Goal: Entertainment & Leisure: Browse casually

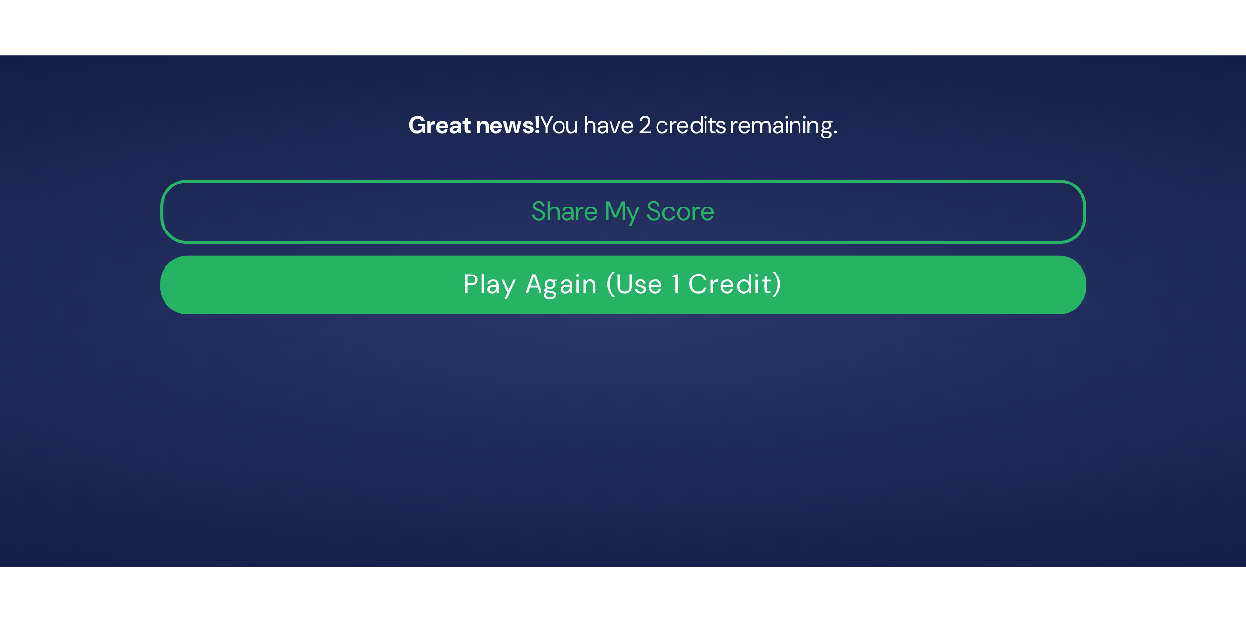
scroll to position [165, 0]
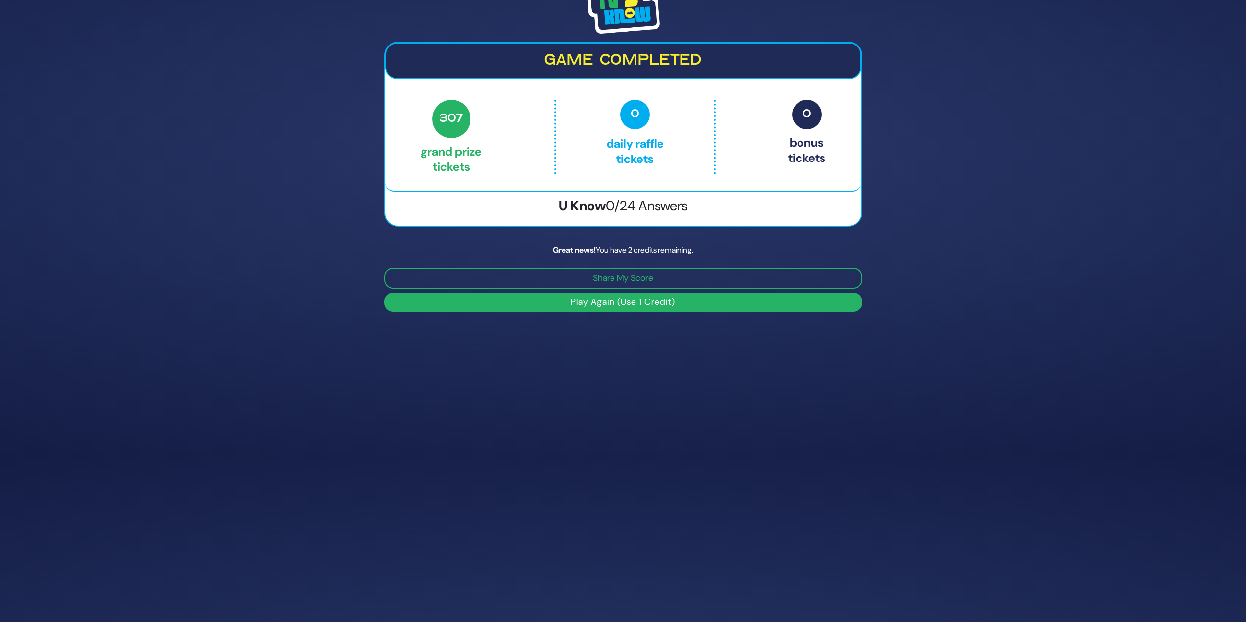
click at [542, 269] on button "Play Again (Use 1 Credit)" at bounding box center [623, 302] width 478 height 19
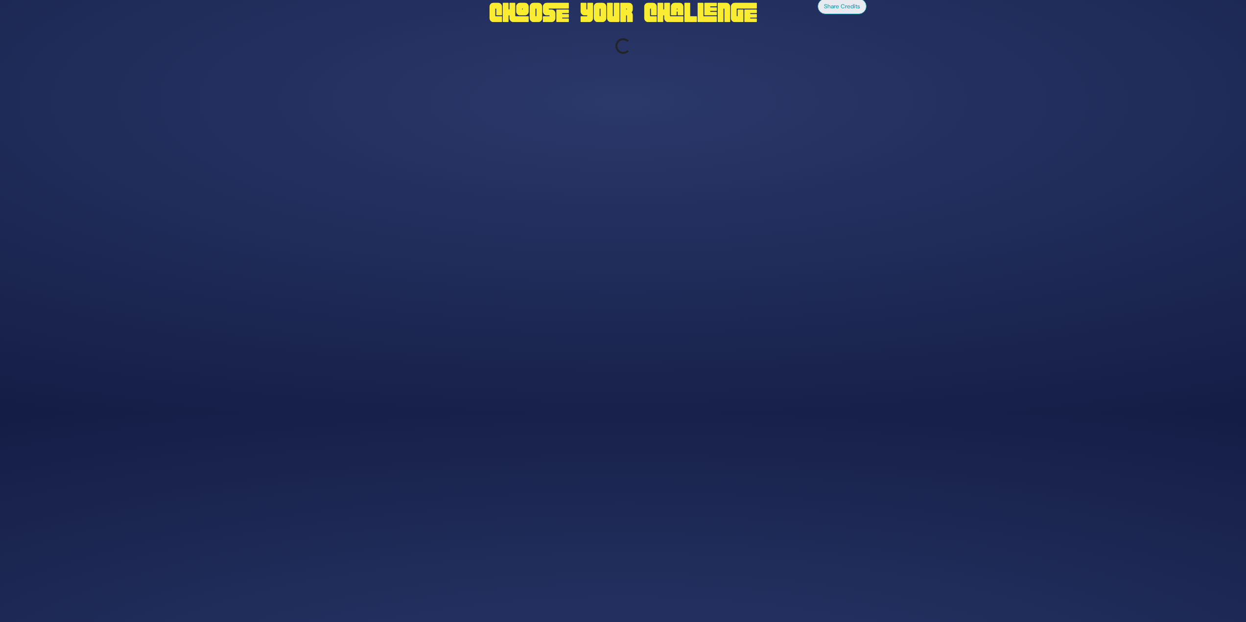
scroll to position [208, 0]
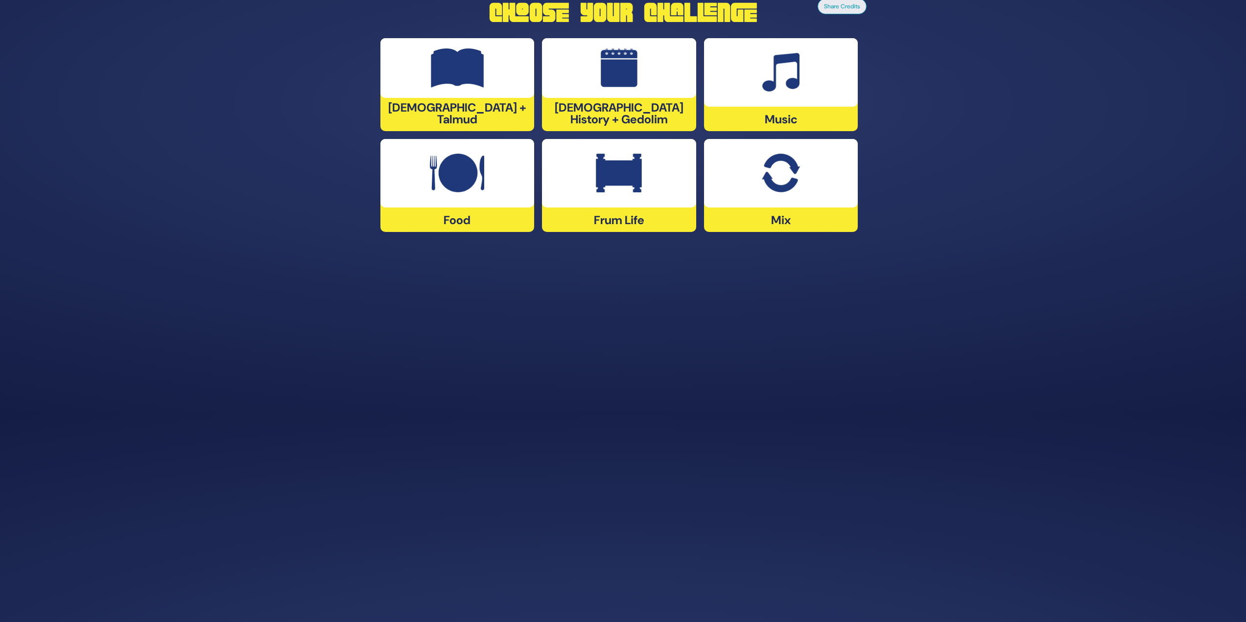
click at [466, 202] on div at bounding box center [457, 173] width 154 height 69
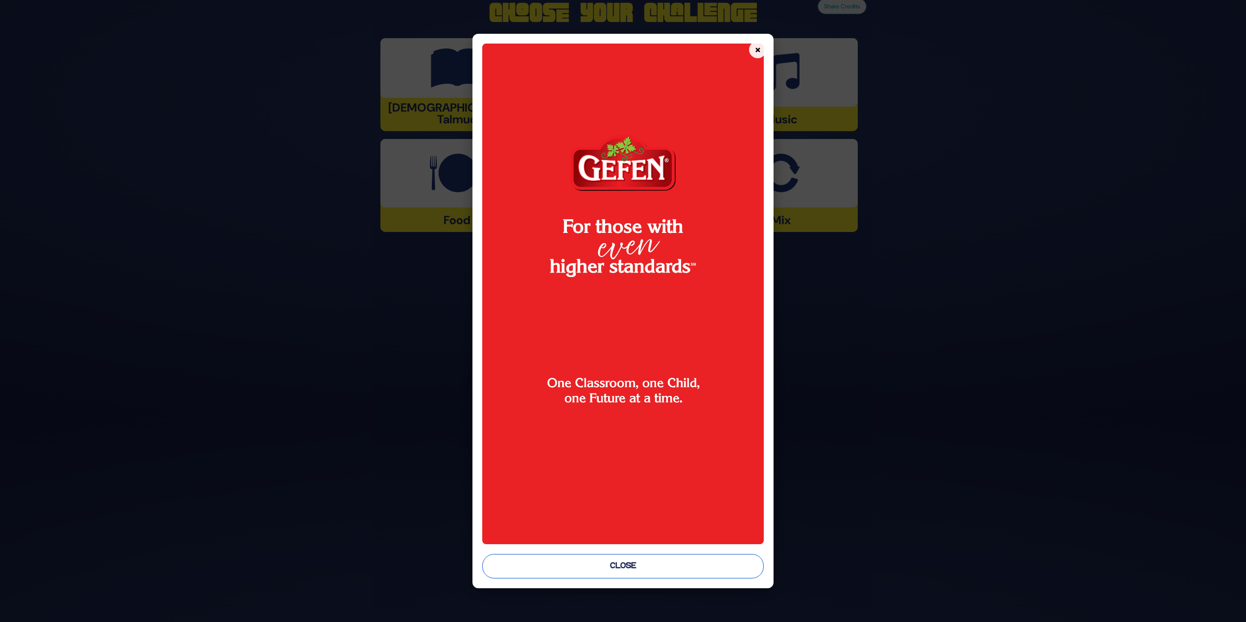
click at [582, 269] on button "Close" at bounding box center [623, 566] width 282 height 24
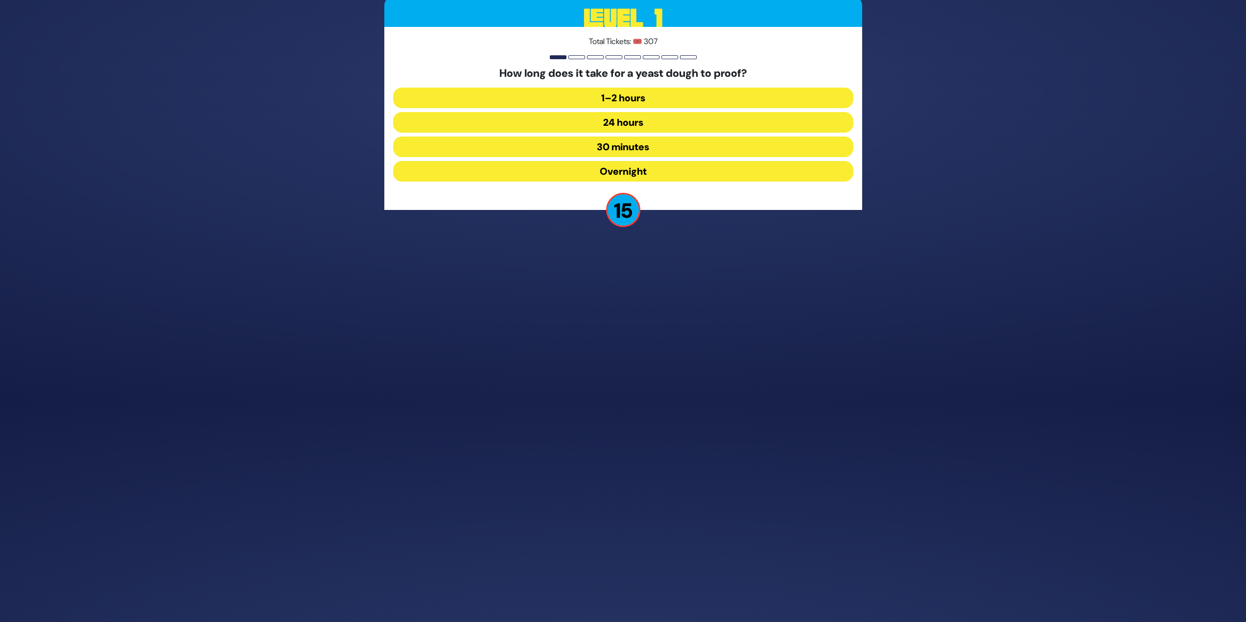
scroll to position [190, 0]
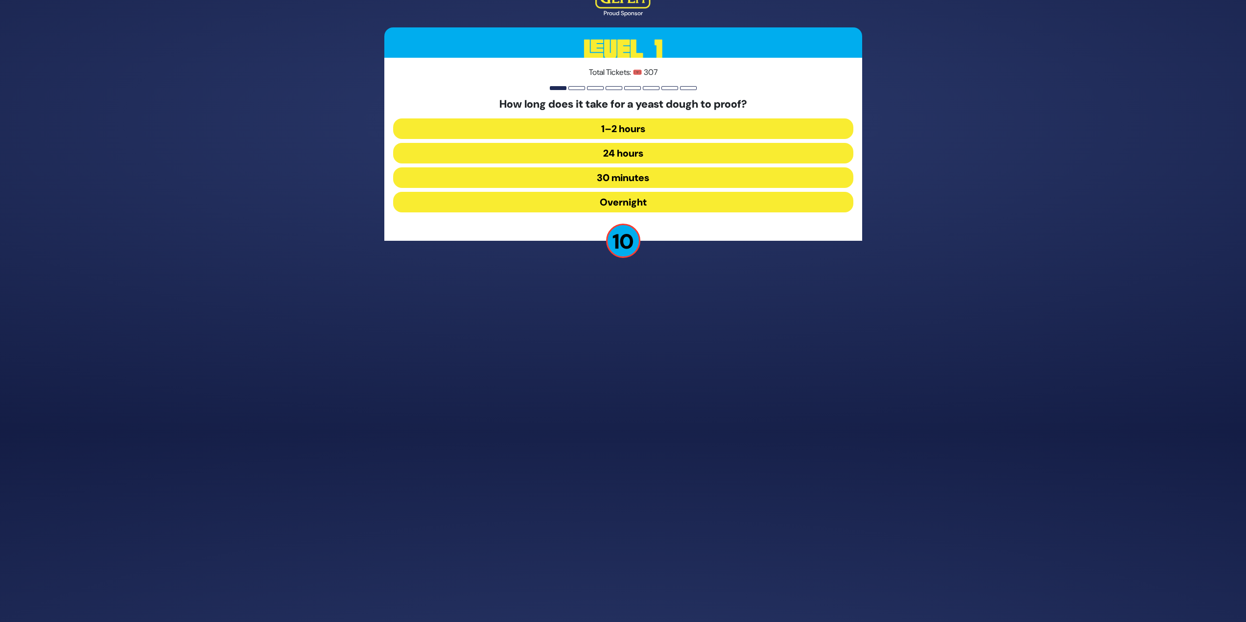
click at [608, 129] on button "1–2 hours" at bounding box center [623, 128] width 460 height 21
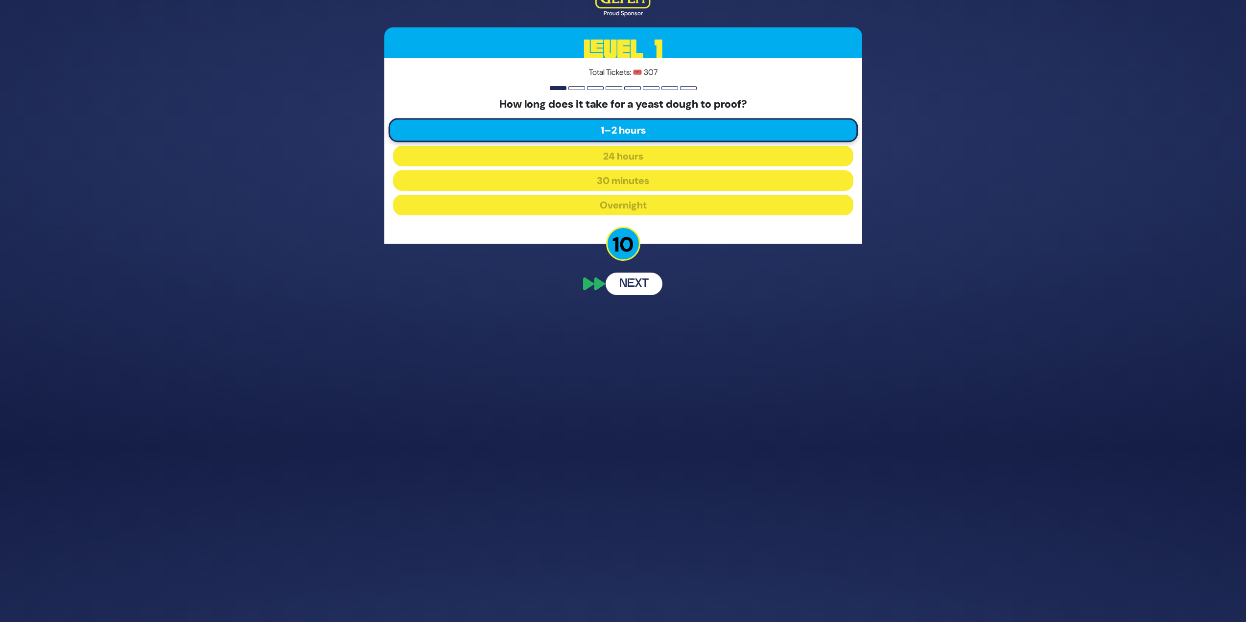
scroll to position [152, 0]
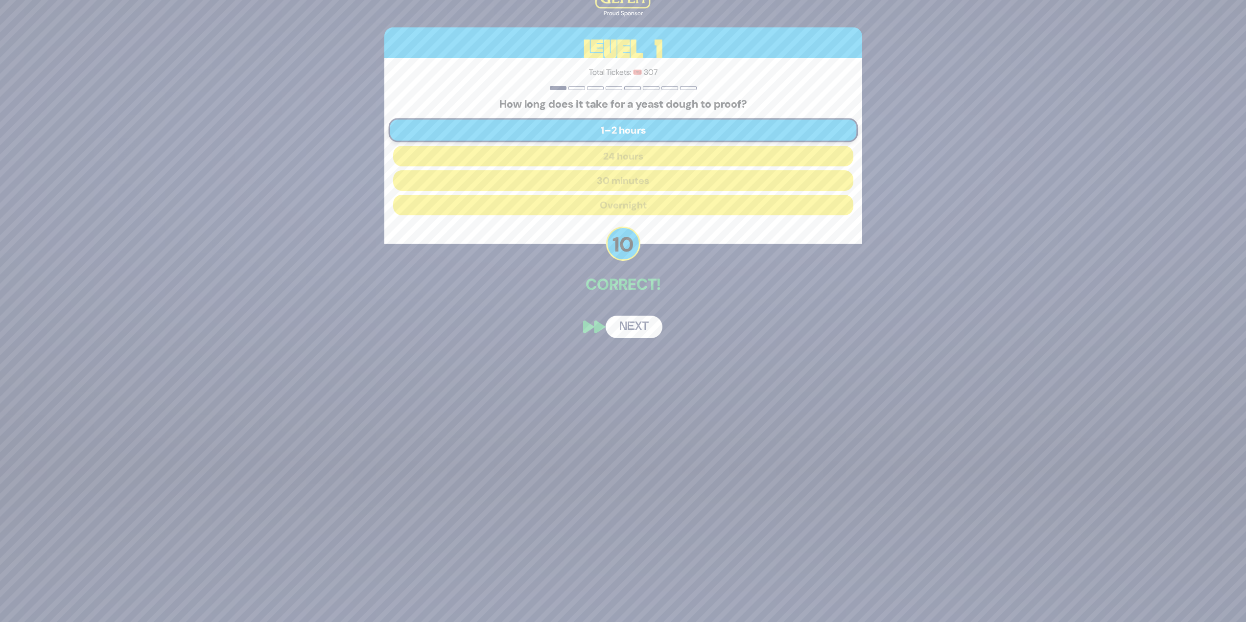
click at [619, 269] on button "Next" at bounding box center [634, 327] width 57 height 23
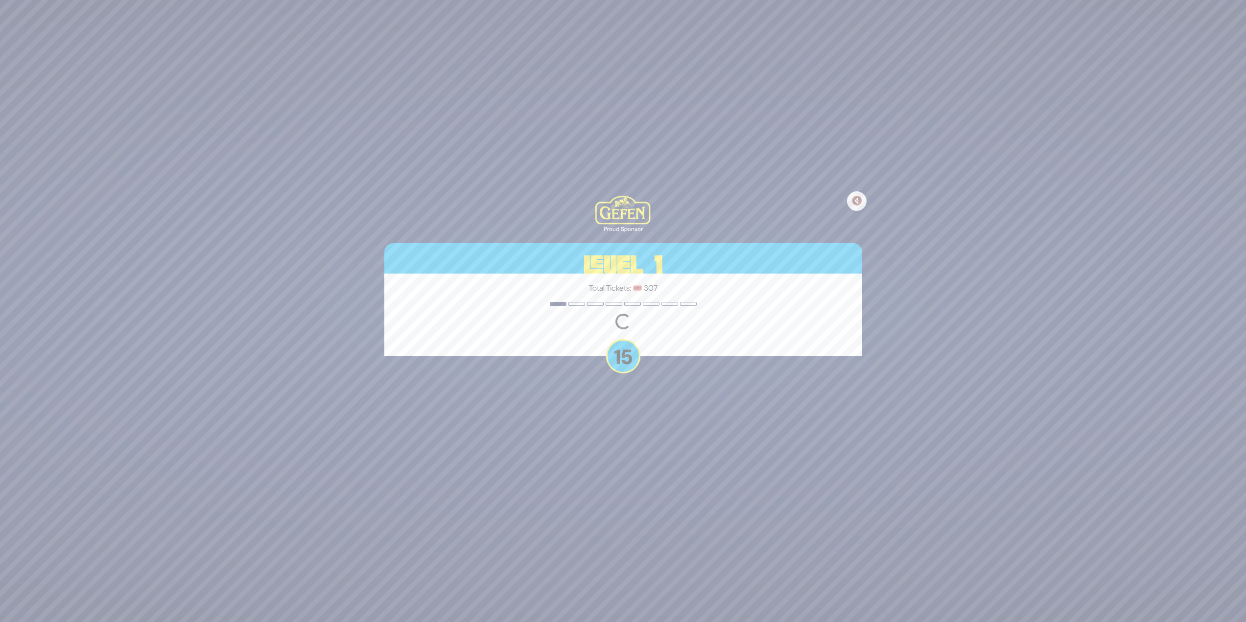
scroll to position [0, 0]
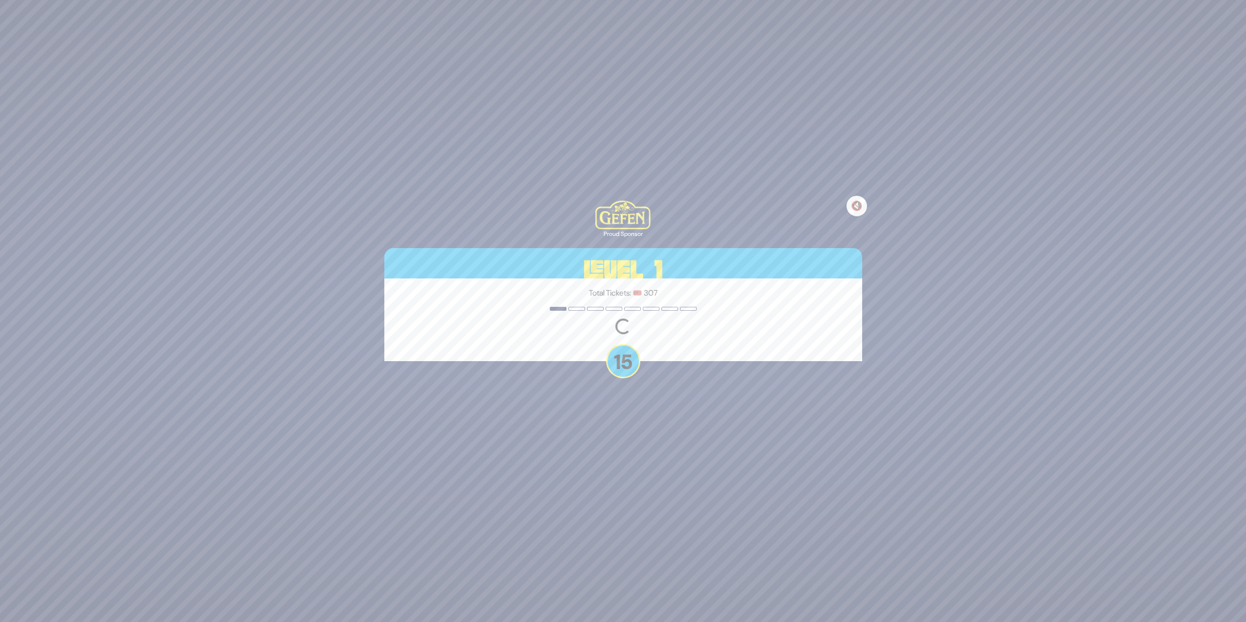
click at [619, 208] on button "🔇" at bounding box center [856, 206] width 21 height 21
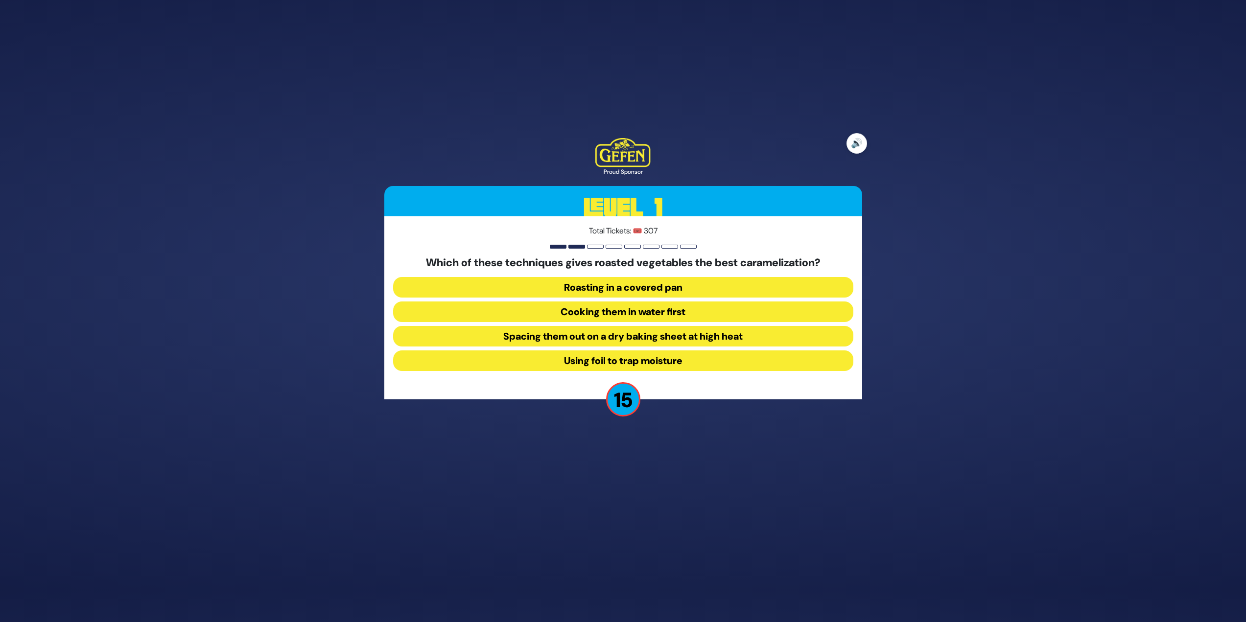
scroll to position [49, 0]
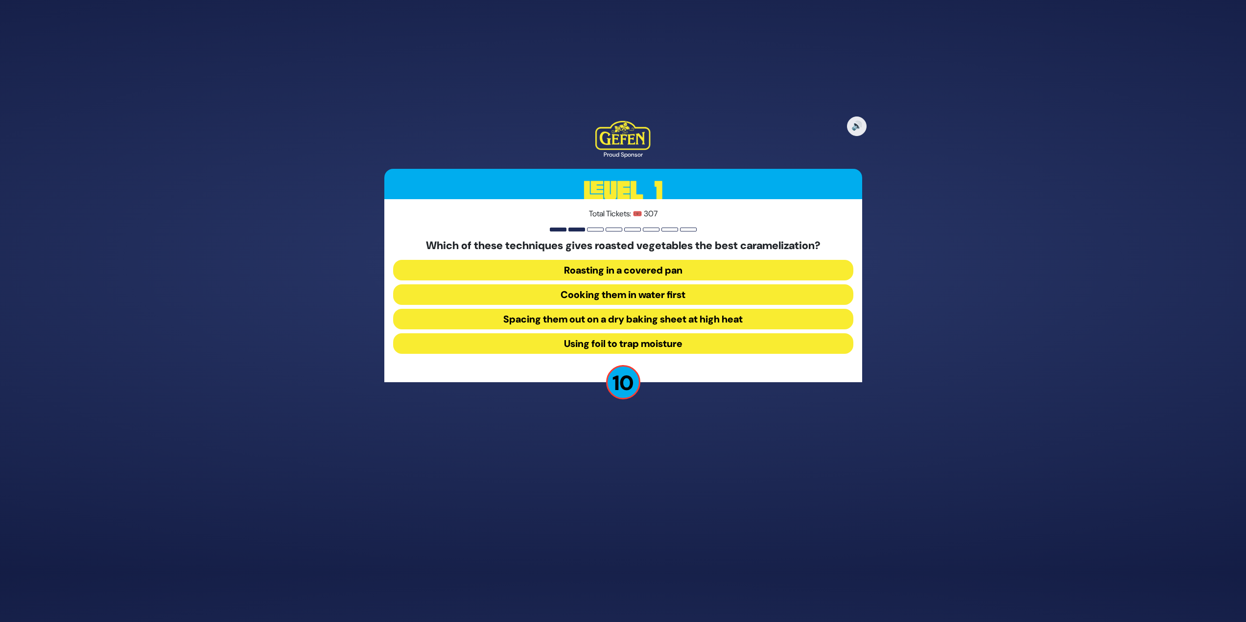
click at [619, 269] on button "Spacing them out on a dry baking sheet at high heat" at bounding box center [623, 319] width 460 height 21
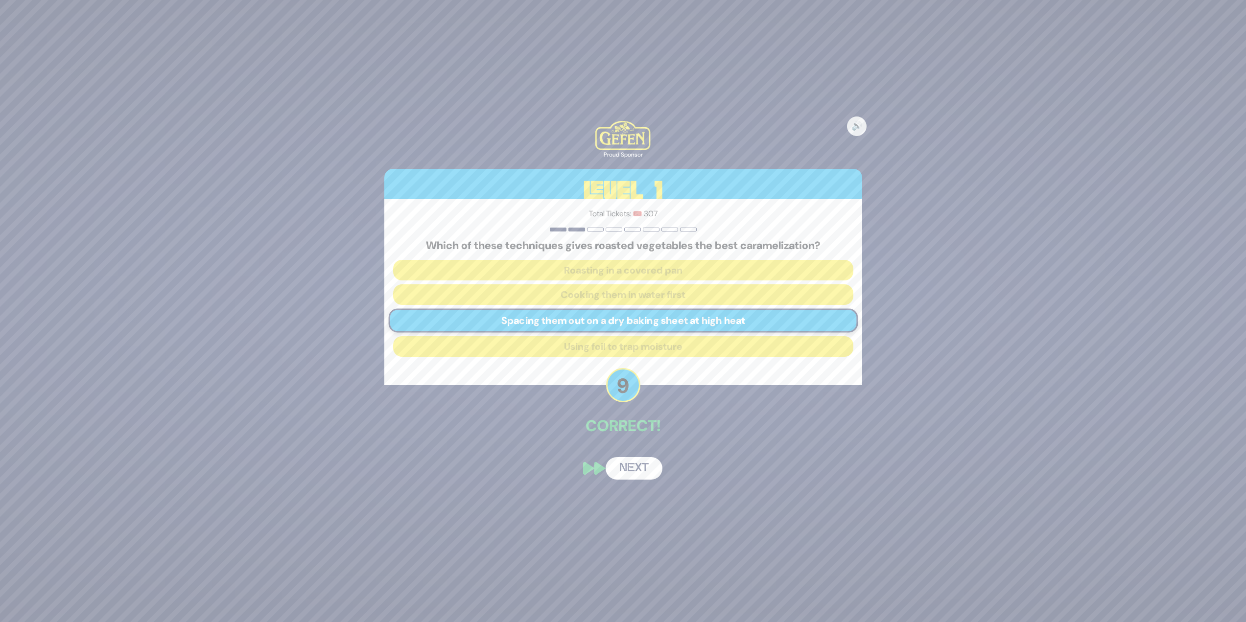
click at [619, 269] on button "Next" at bounding box center [634, 468] width 57 height 23
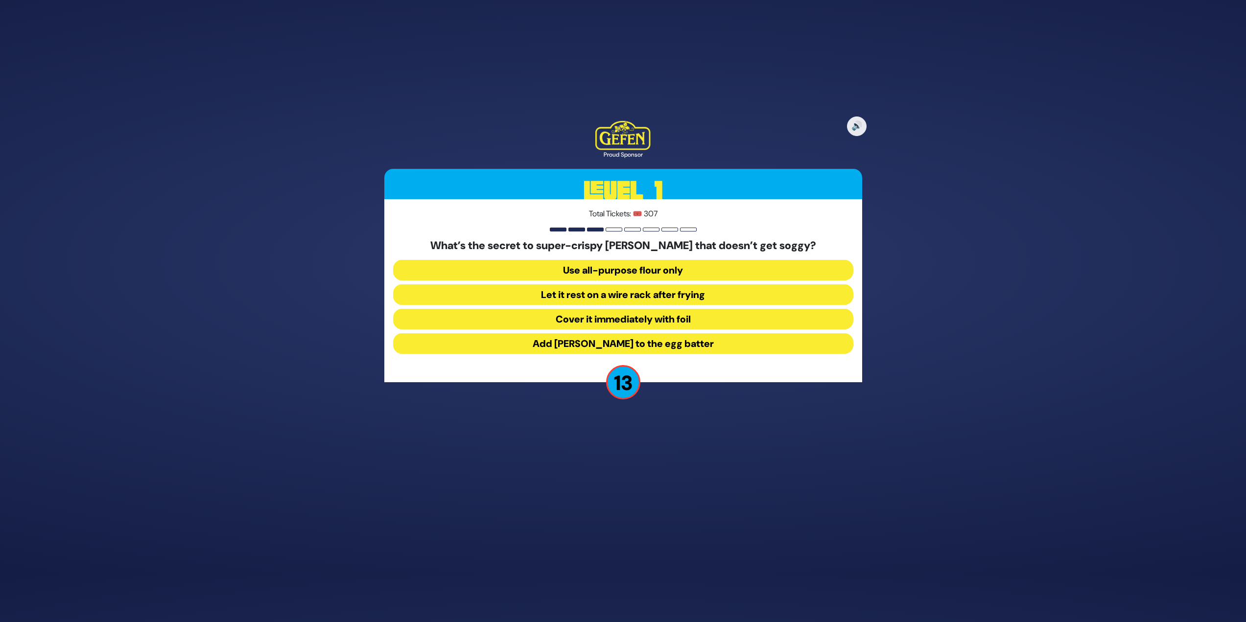
click at [619, 269] on button "Let it rest on a wire rack after frying" at bounding box center [623, 294] width 460 height 21
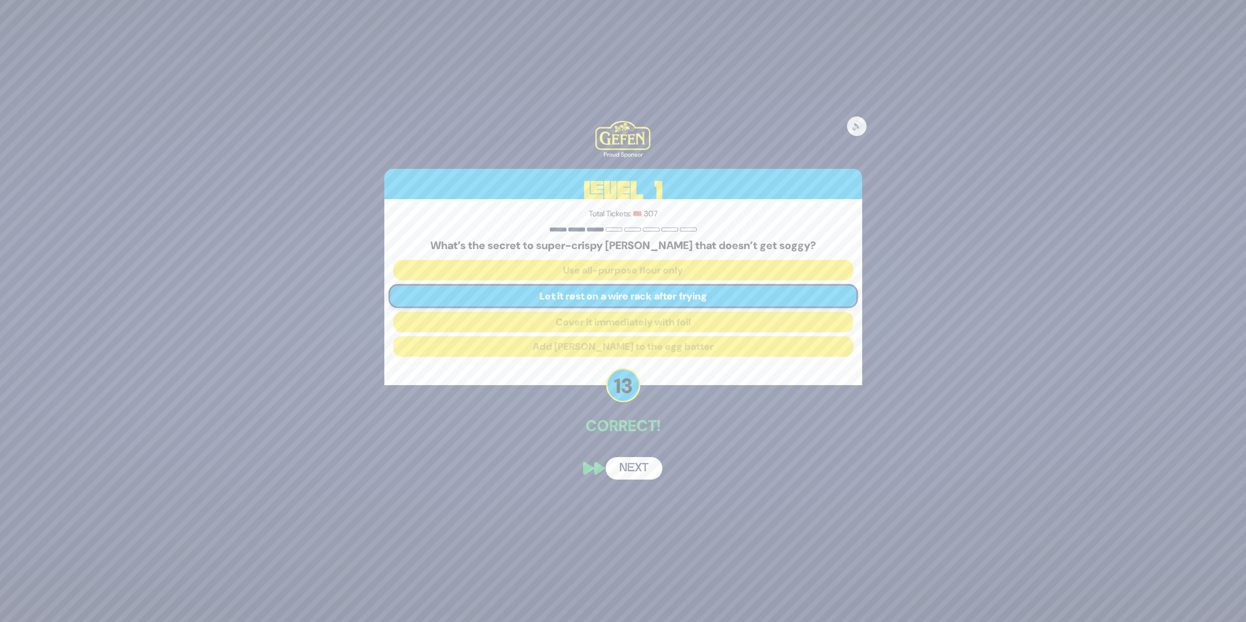
click at [619, 269] on button "Next" at bounding box center [634, 468] width 57 height 23
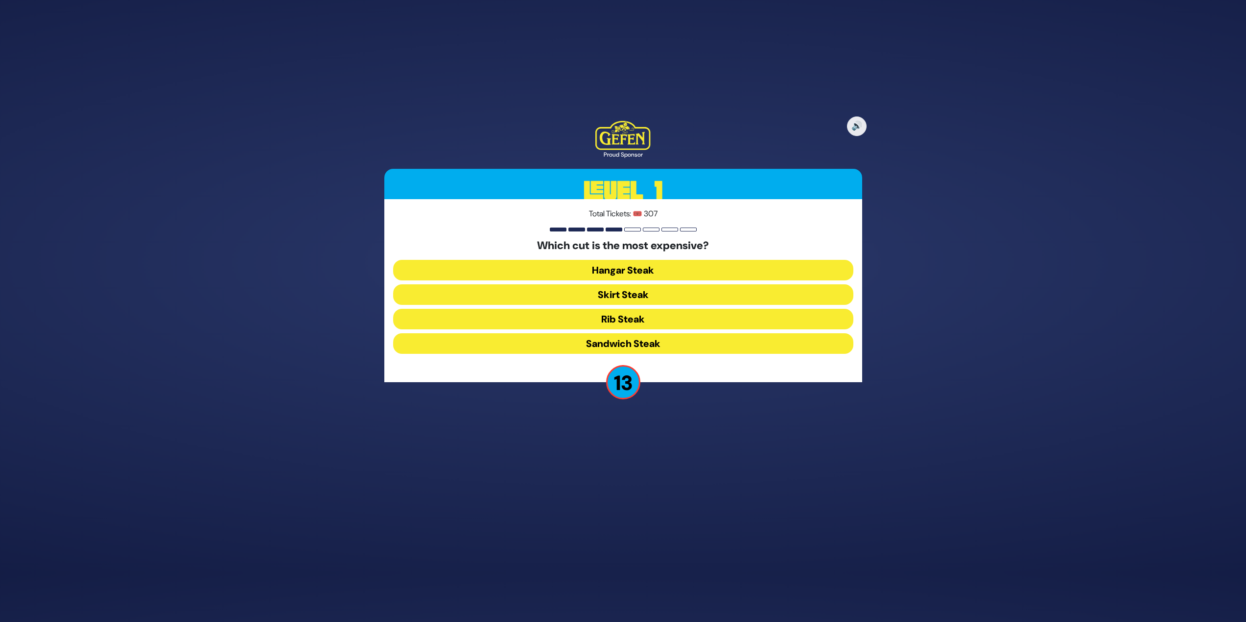
click at [605, 269] on button "Skirt Steak" at bounding box center [623, 294] width 460 height 21
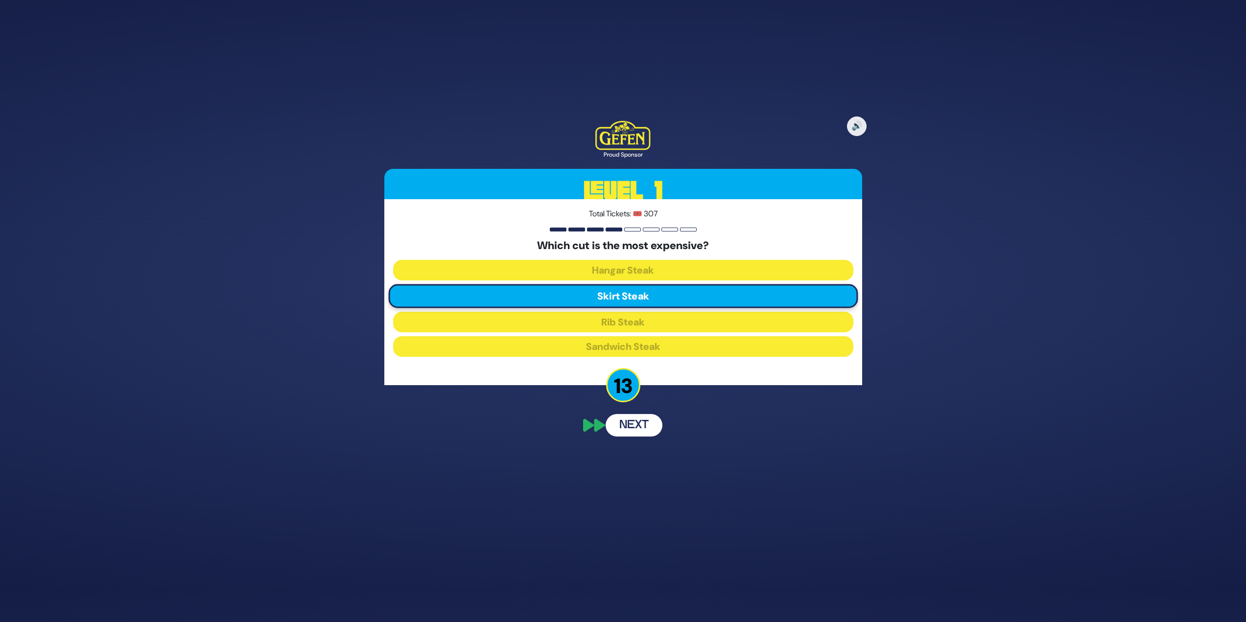
scroll to position [5, 0]
click at [619, 269] on div "🔊 Proud Sponsor Level 1 Total Tickets: 🎟️ 307 Which cut is the most expensive? …" at bounding box center [623, 305] width 501 height 393
click at [619, 269] on button "Next" at bounding box center [634, 479] width 57 height 23
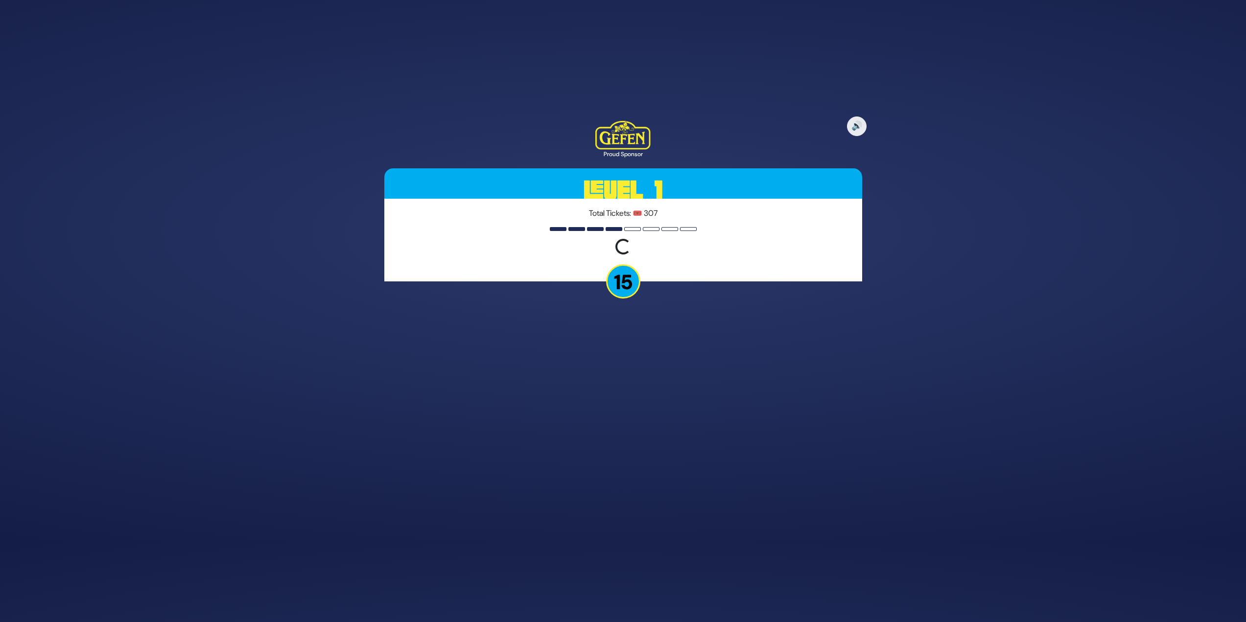
scroll to position [49, 0]
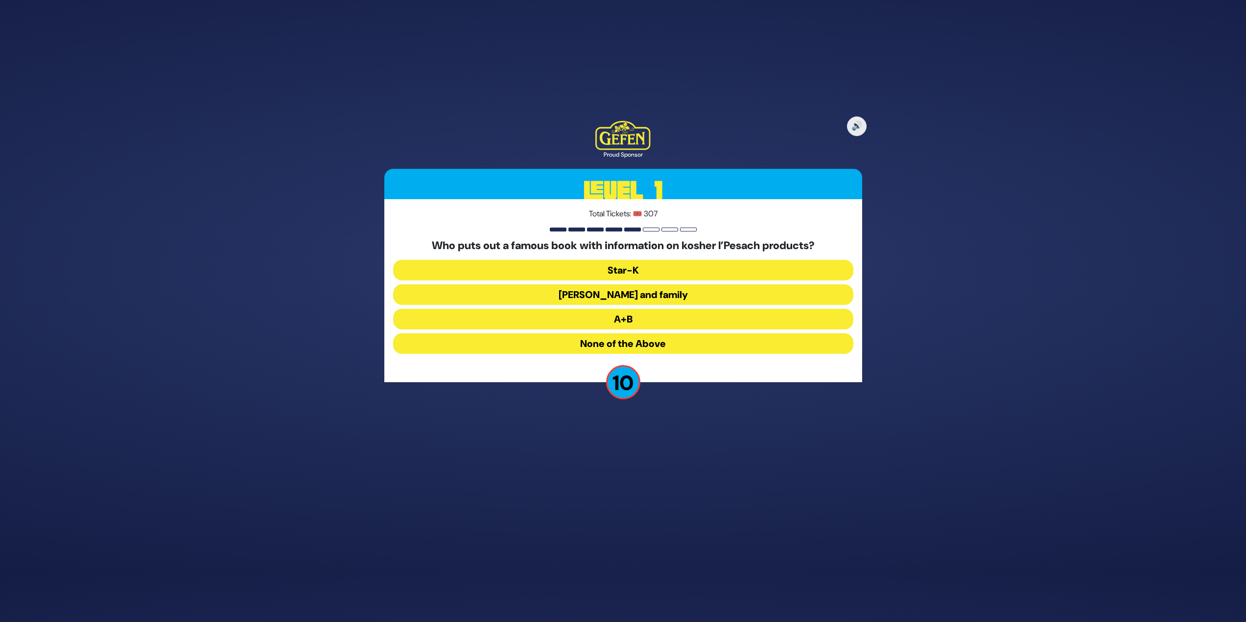
click at [619, 269] on button "A+B" at bounding box center [623, 319] width 460 height 21
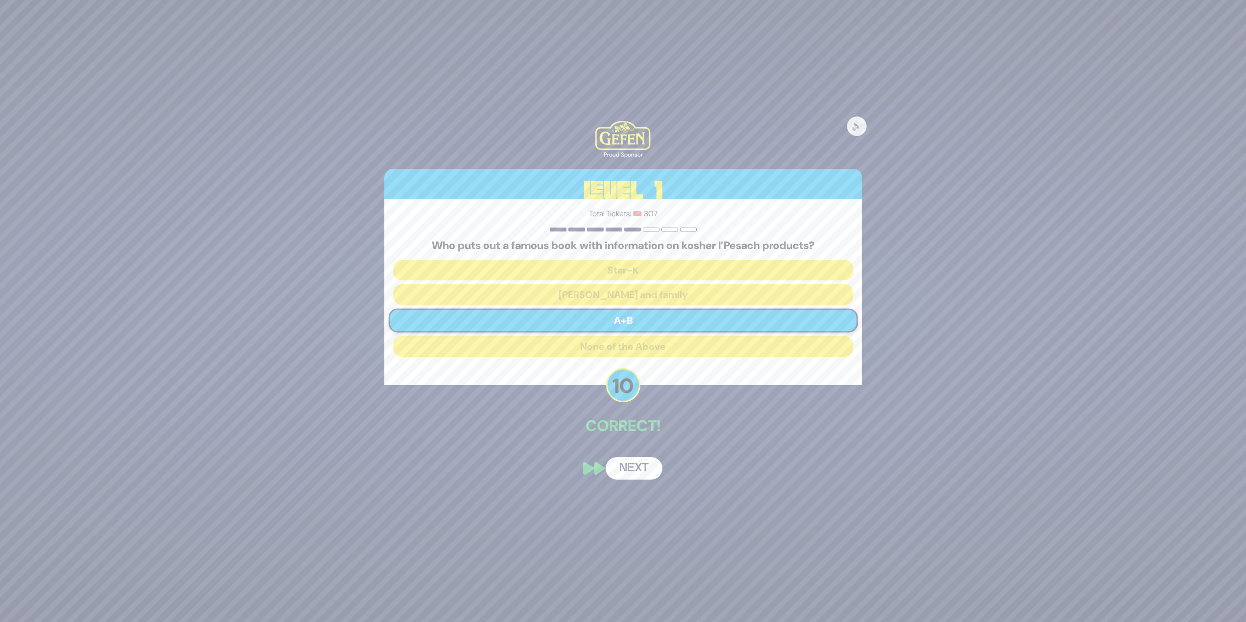
click at [619, 269] on button "Next" at bounding box center [634, 468] width 57 height 23
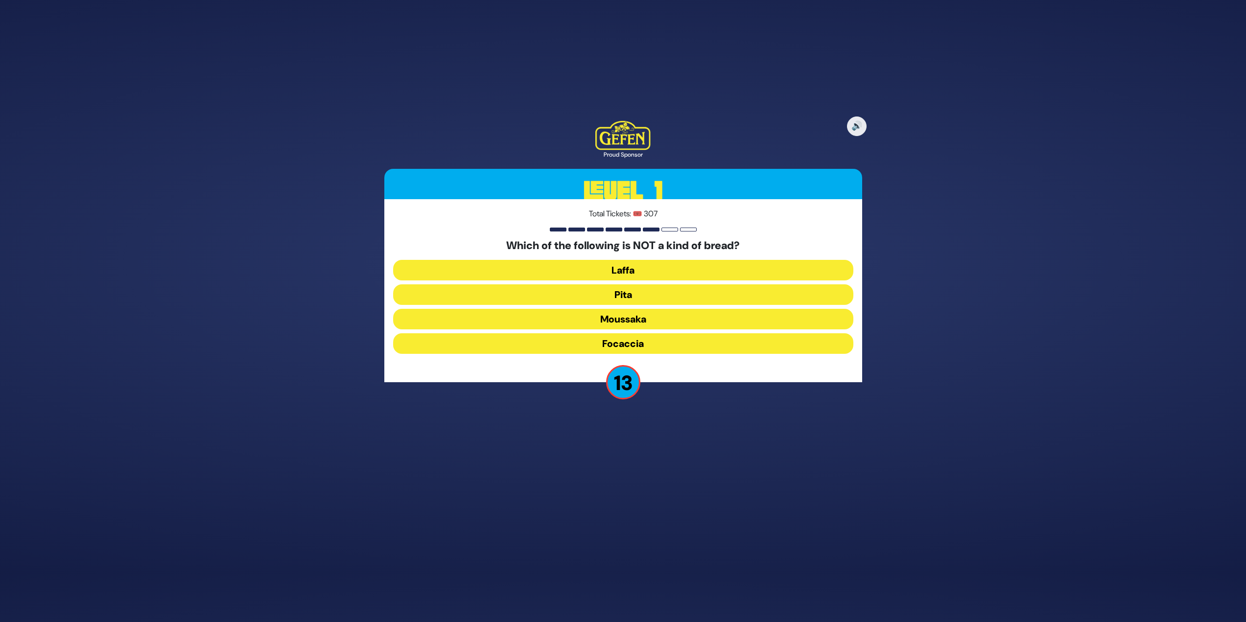
click at [605, 269] on button "Moussaka" at bounding box center [623, 319] width 460 height 21
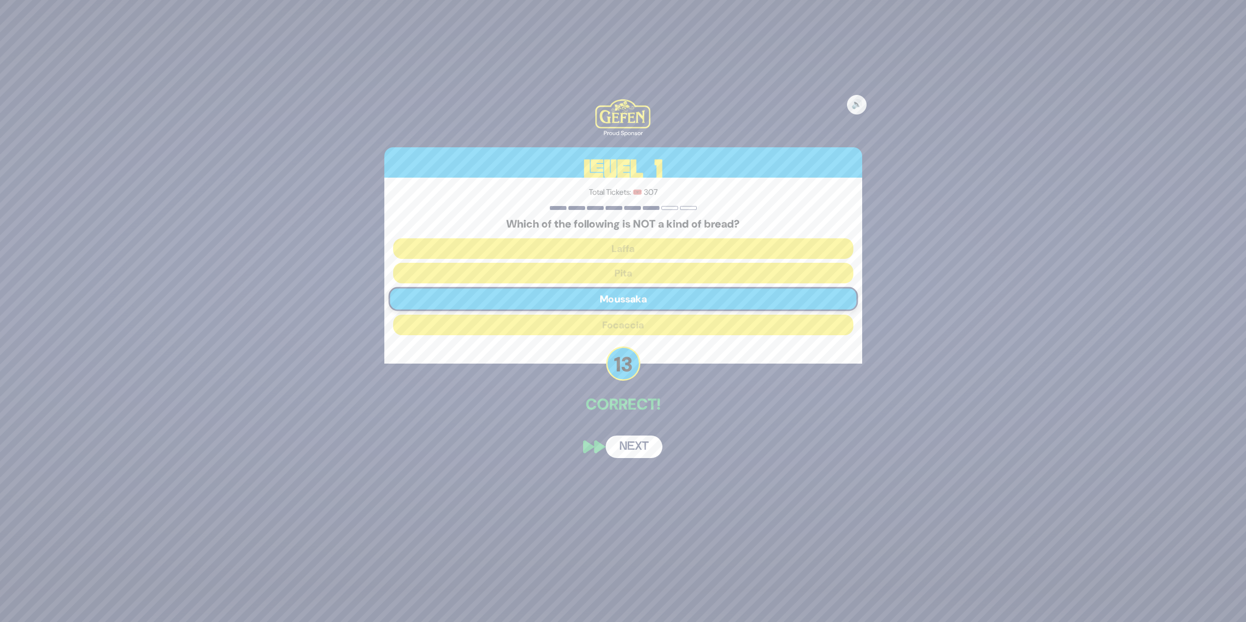
scroll to position [11, 0]
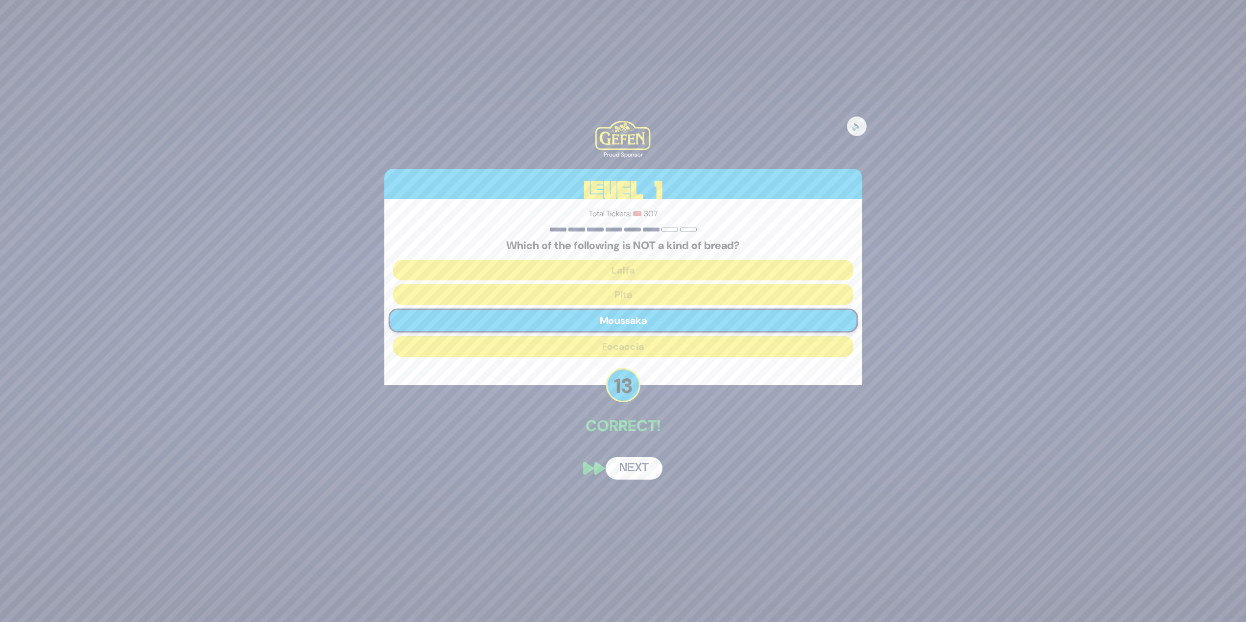
click at [619, 269] on button "Next" at bounding box center [634, 468] width 57 height 23
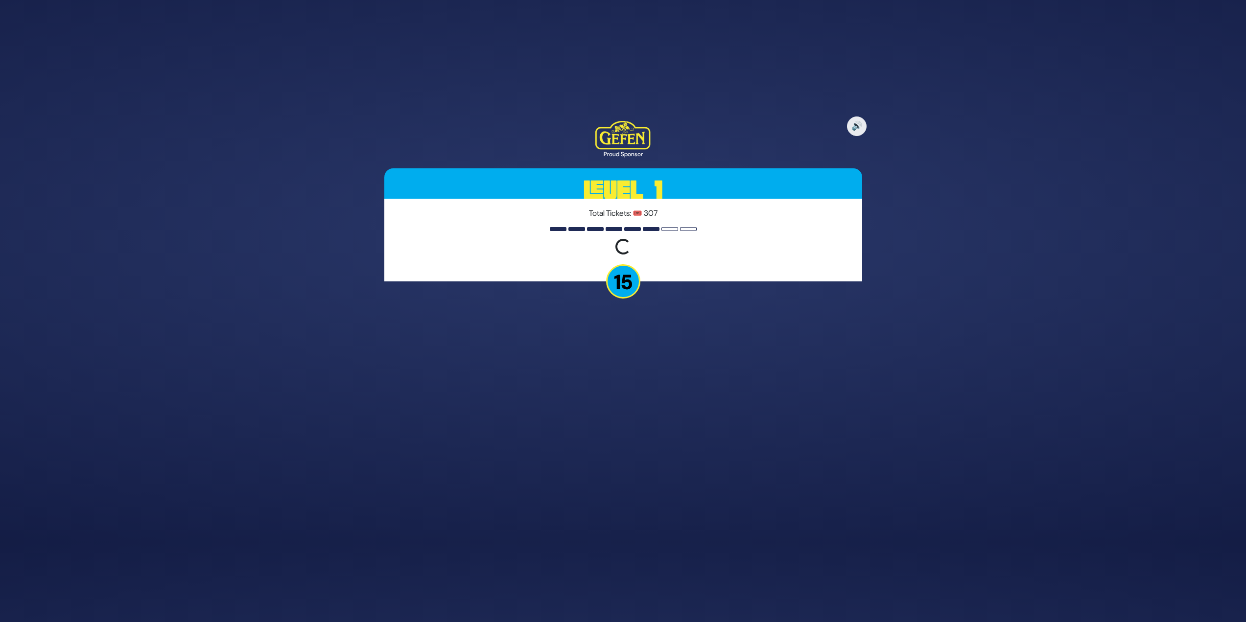
scroll to position [49, 0]
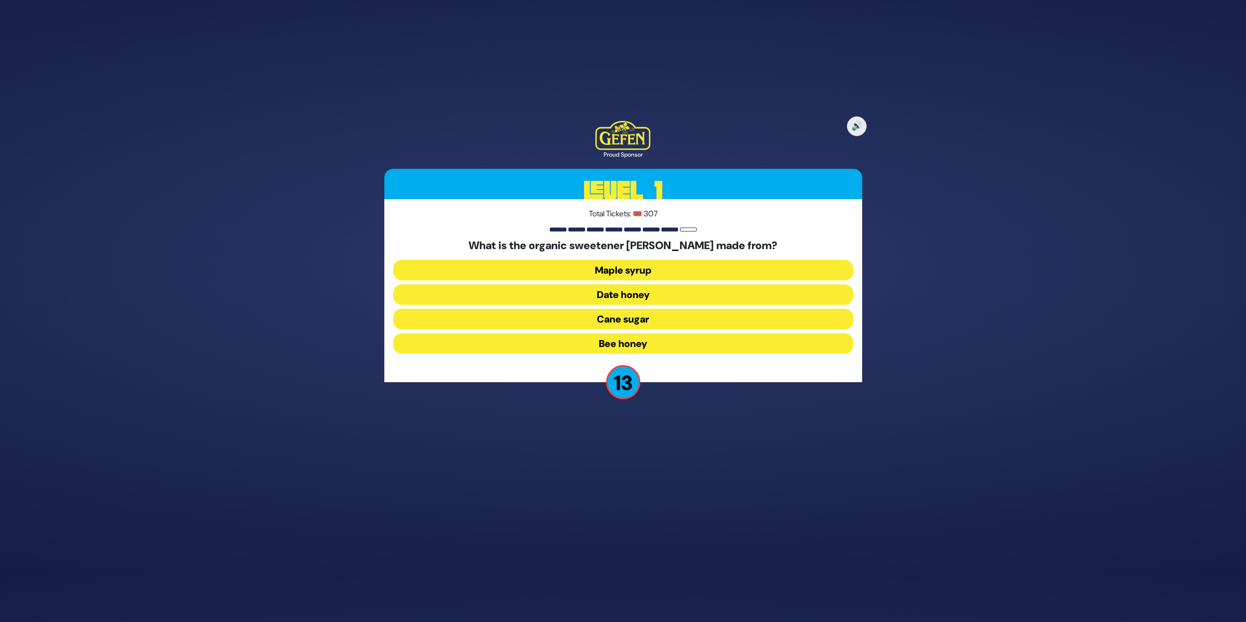
click at [586, 269] on button "Date honey" at bounding box center [623, 294] width 460 height 21
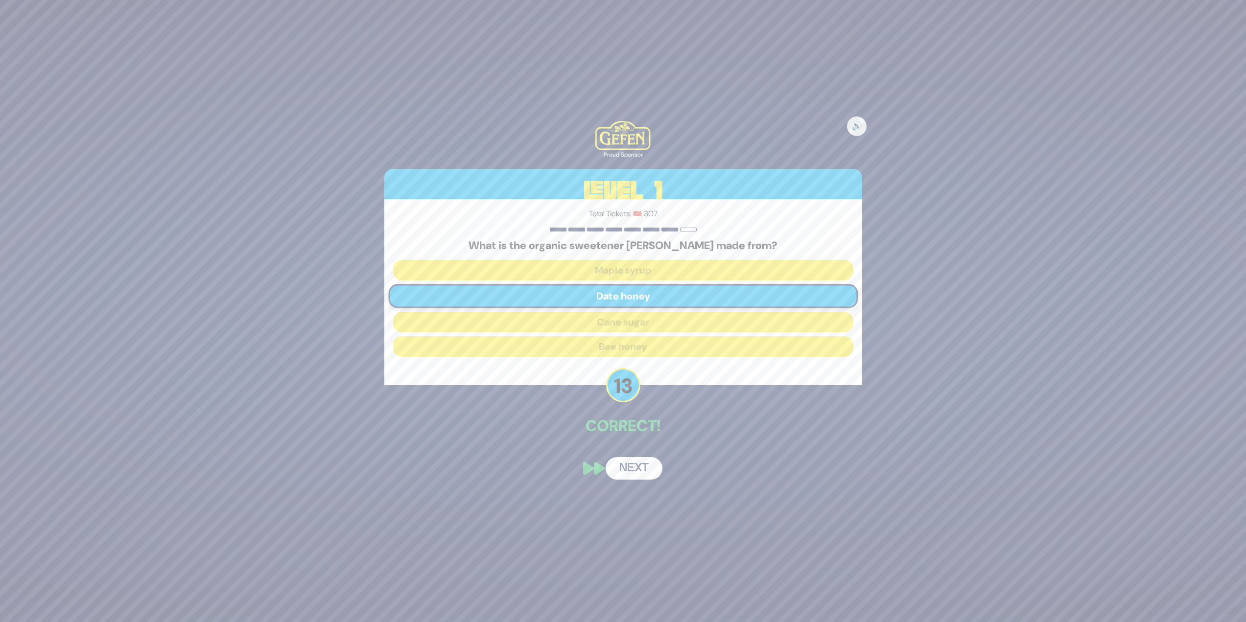
click at [619, 269] on button "Next" at bounding box center [634, 468] width 57 height 23
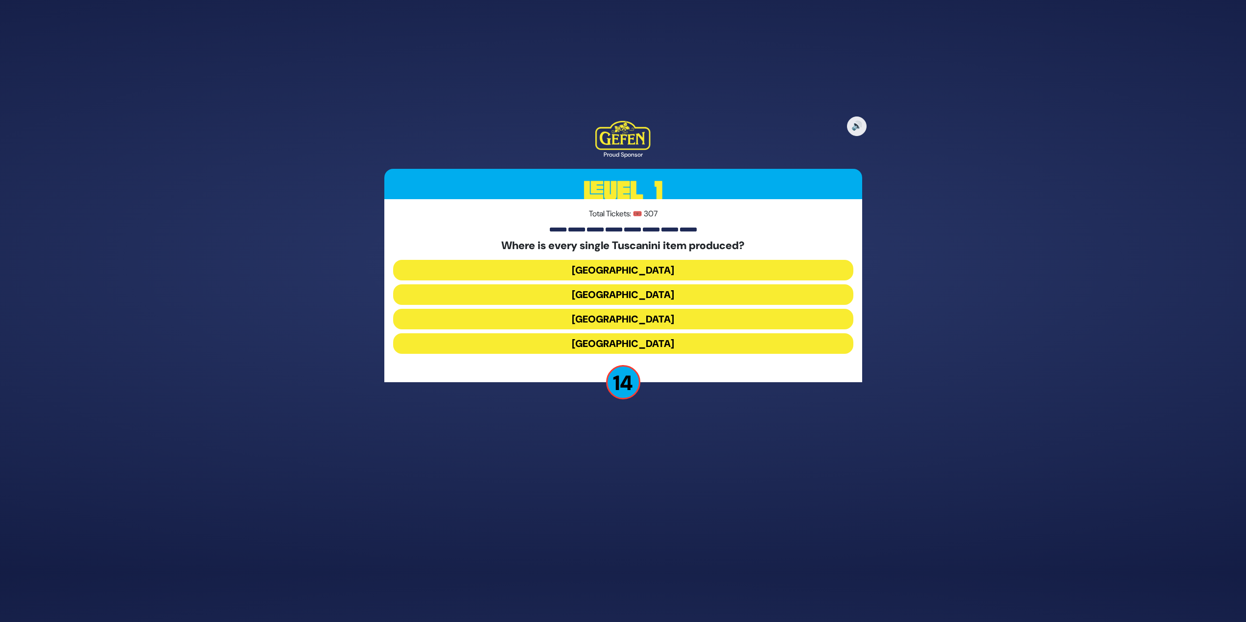
click at [572, 269] on button "[GEOGRAPHIC_DATA]" at bounding box center [623, 319] width 460 height 21
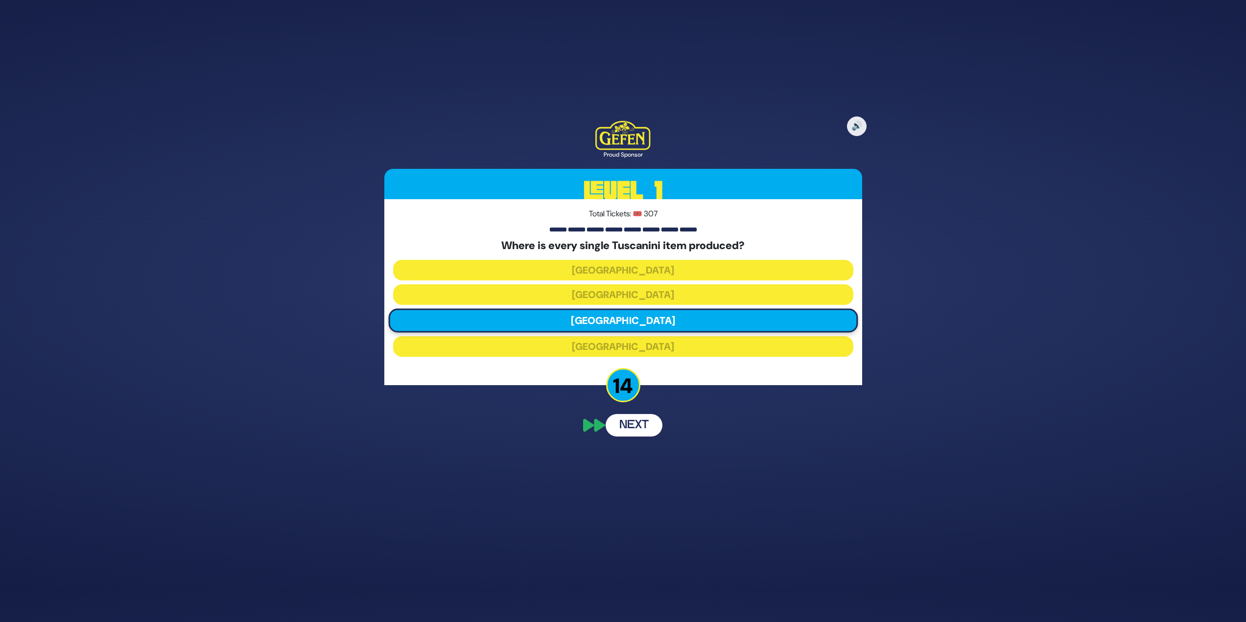
scroll to position [11, 0]
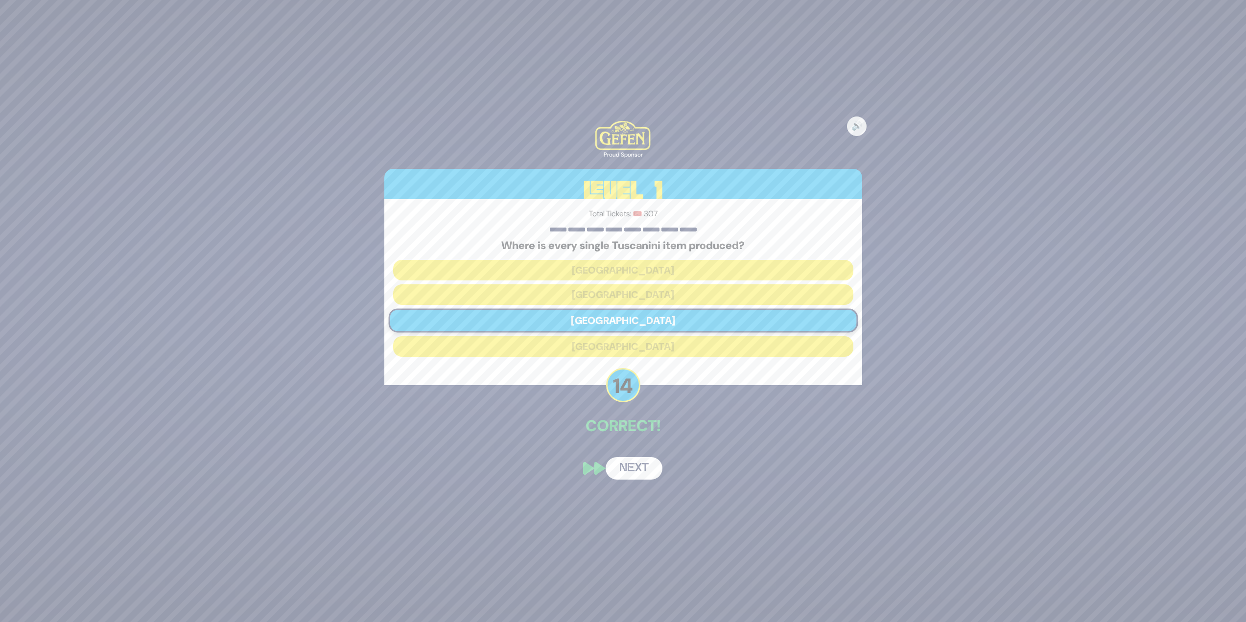
click at [619, 269] on button "Next" at bounding box center [634, 468] width 57 height 23
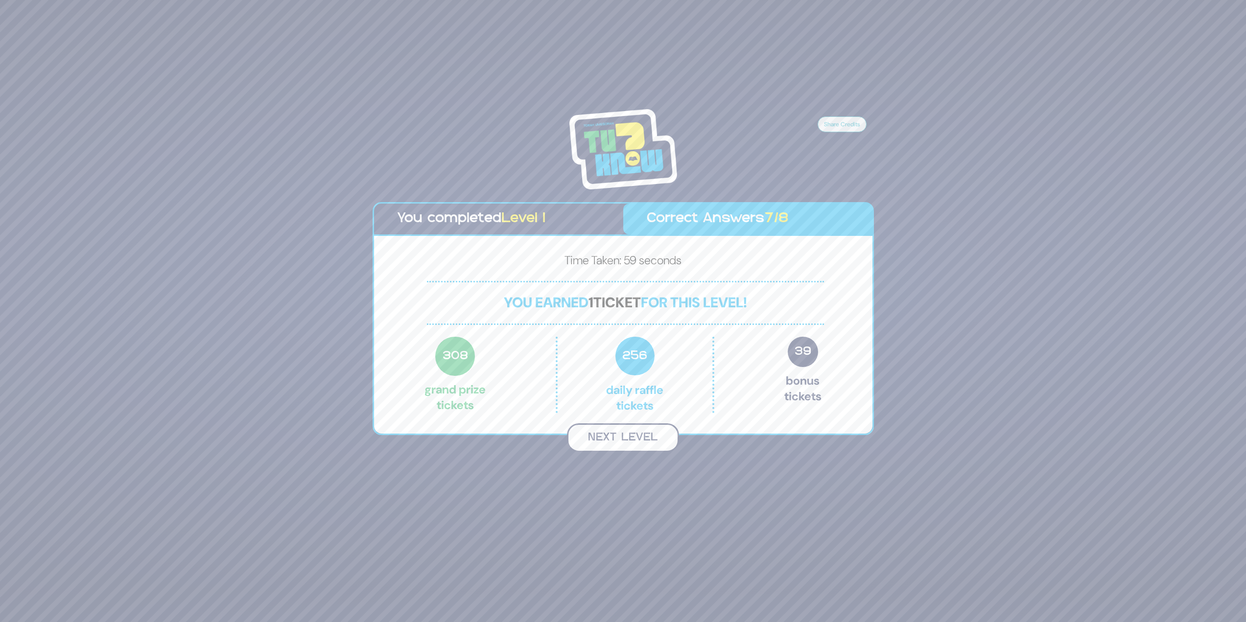
click at [619, 269] on button "Next Level" at bounding box center [623, 437] width 112 height 29
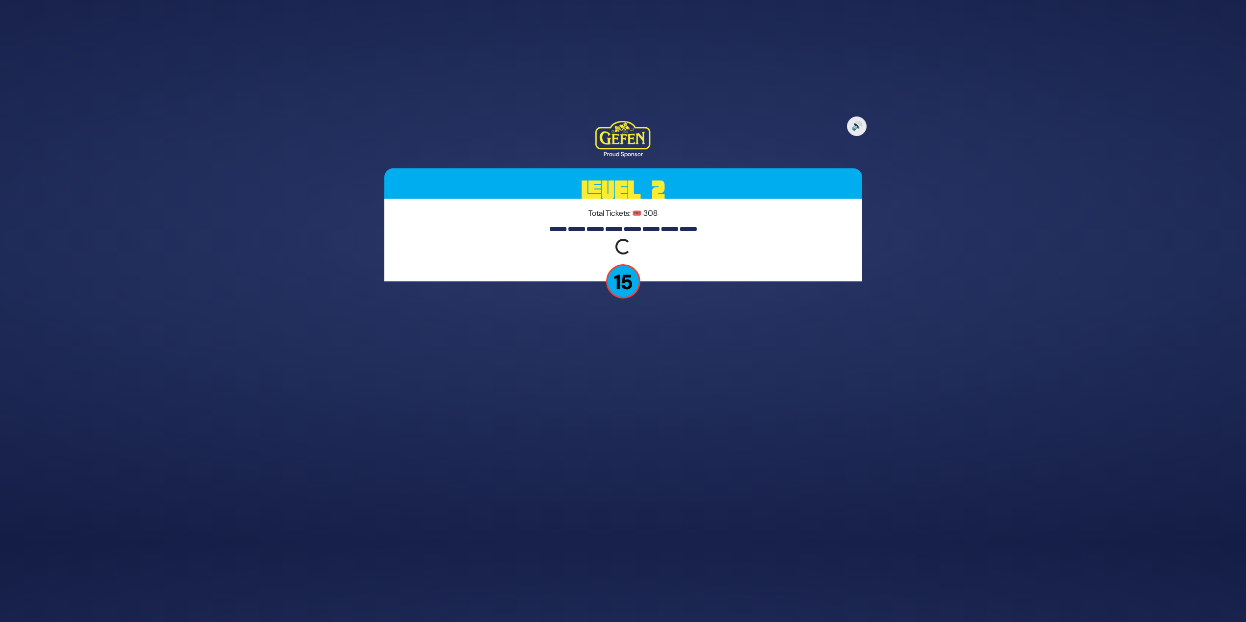
scroll to position [49, 0]
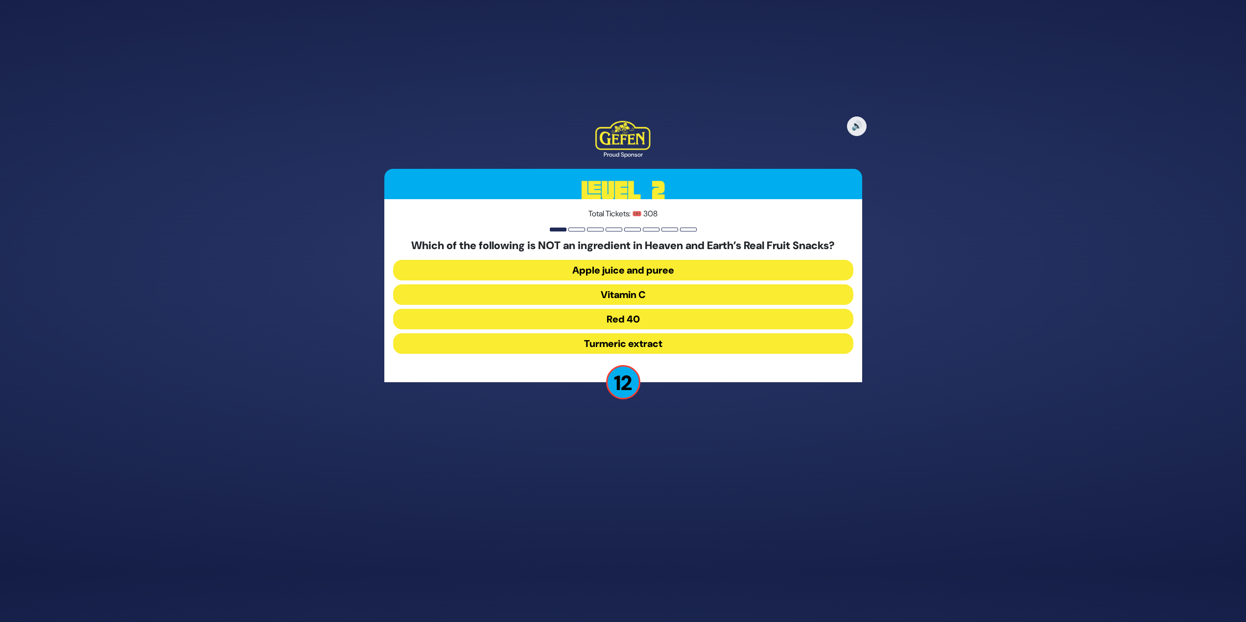
click at [619, 269] on button "Red 40" at bounding box center [623, 319] width 460 height 21
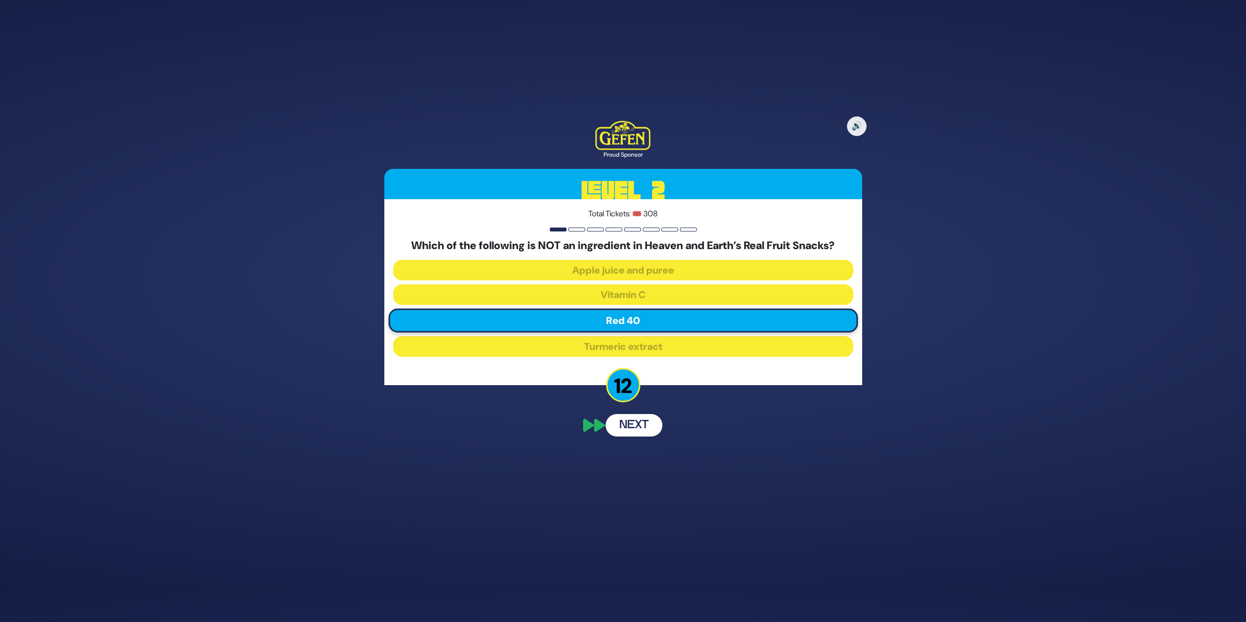
scroll to position [11, 0]
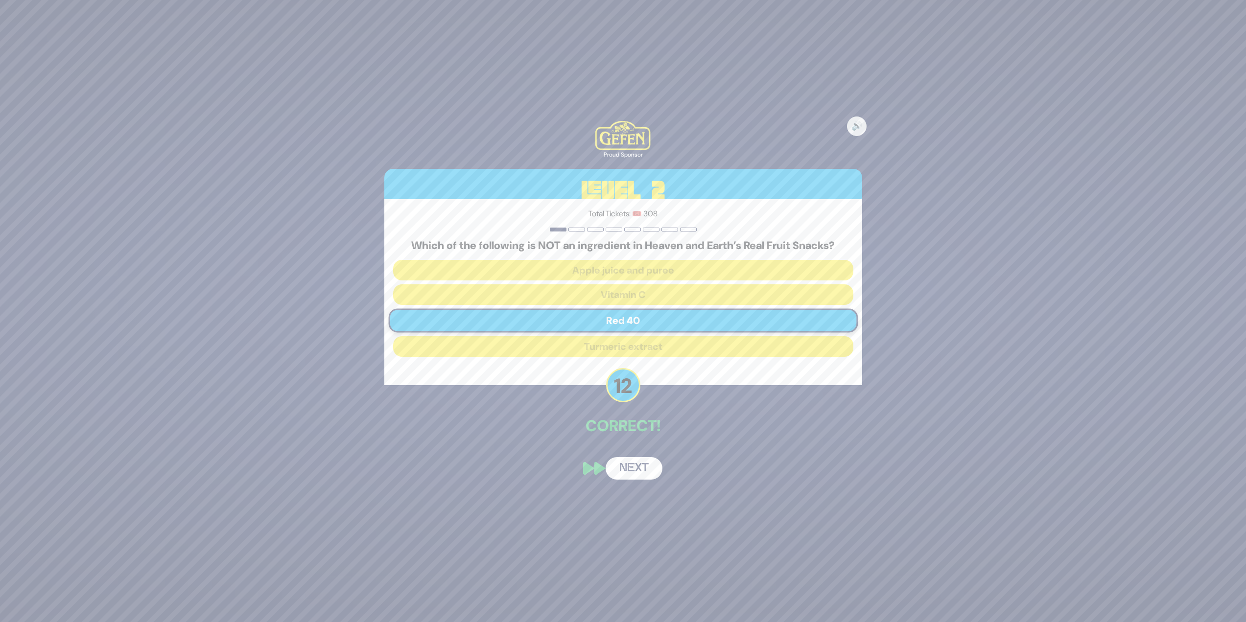
click at [619, 269] on button "Next" at bounding box center [634, 468] width 57 height 23
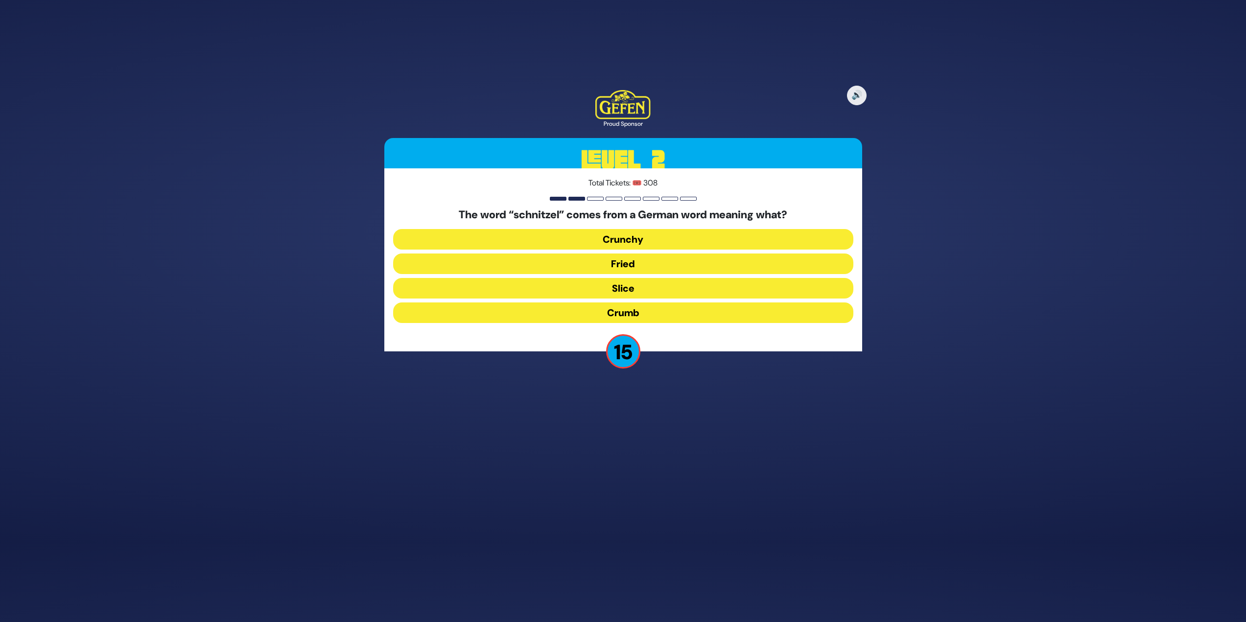
scroll to position [49, 0]
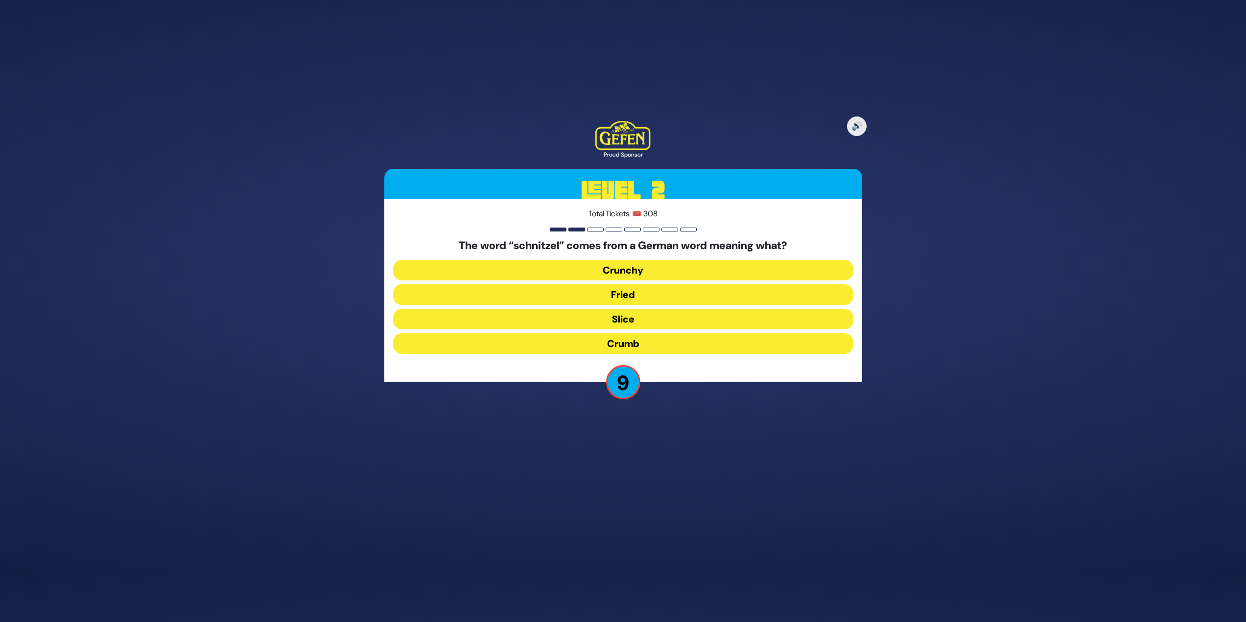
click at [619, 266] on button "Crunchy" at bounding box center [623, 270] width 460 height 21
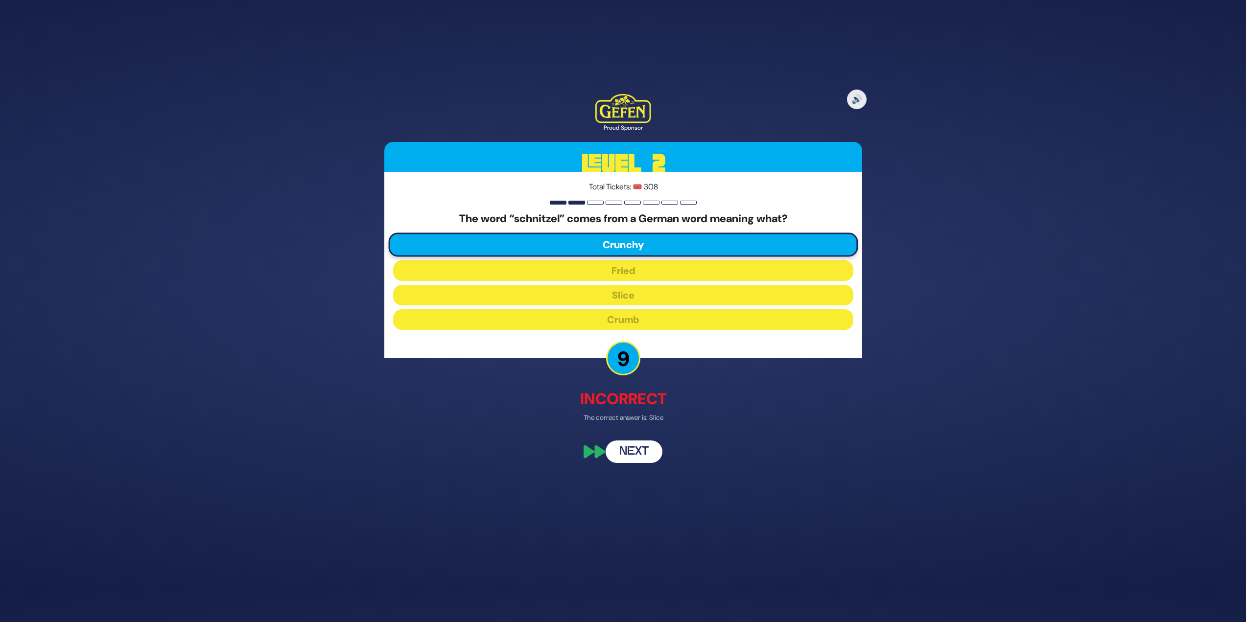
scroll to position [5, 0]
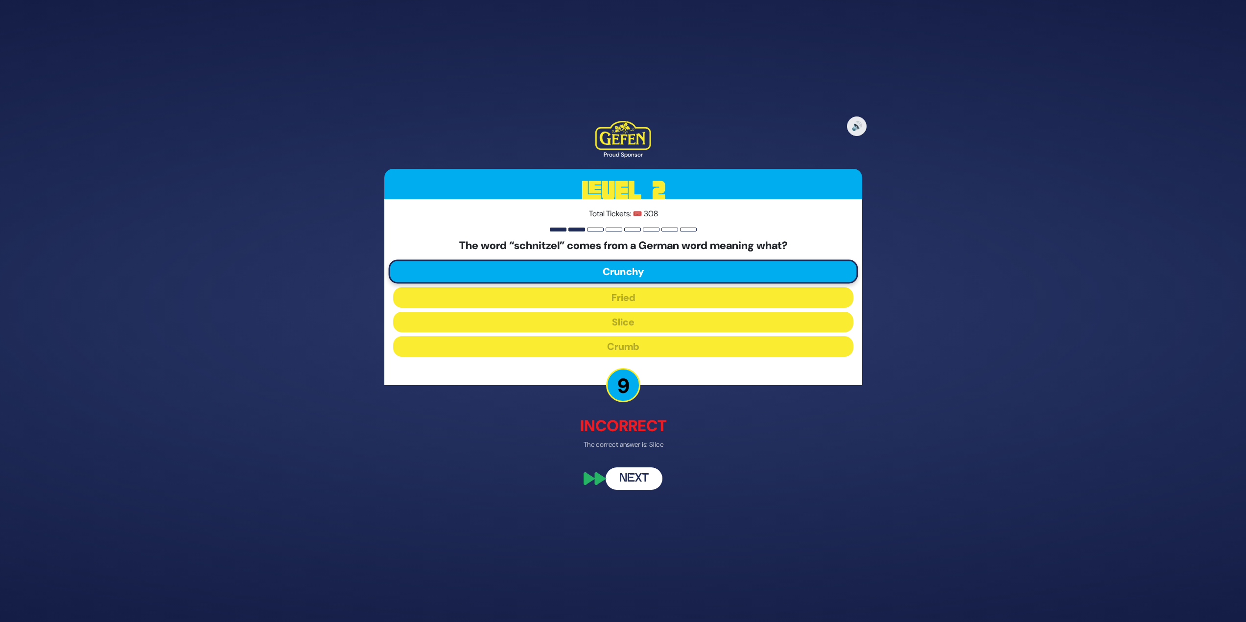
click at [619, 269] on button "Next" at bounding box center [634, 479] width 57 height 23
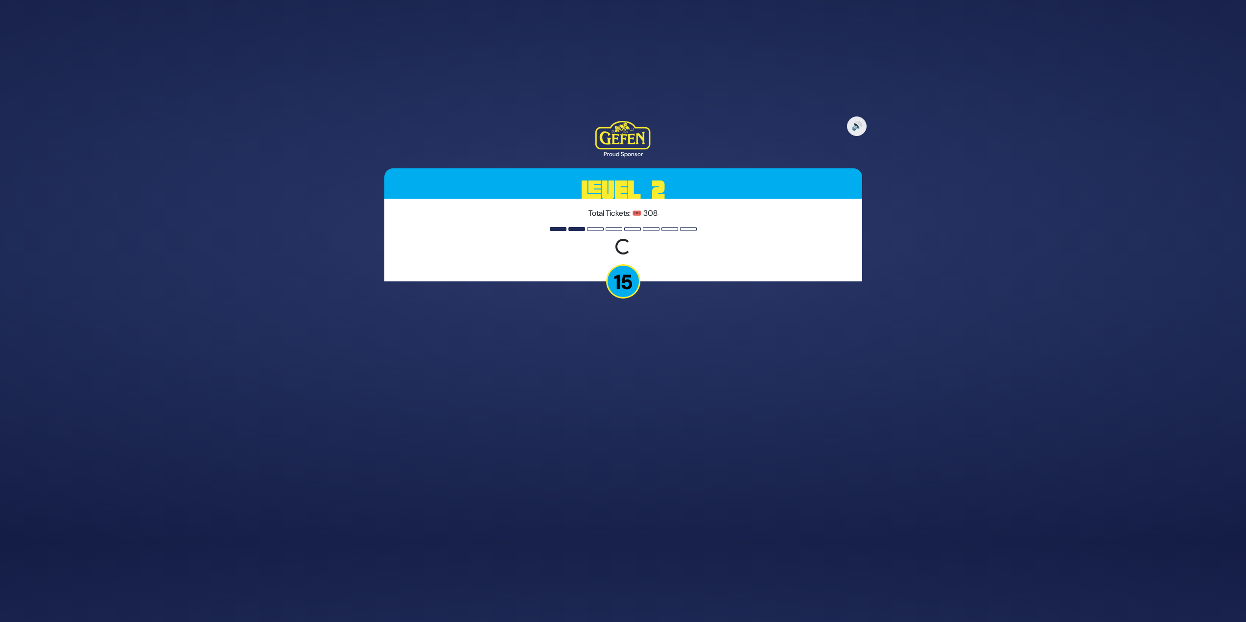
scroll to position [49, 0]
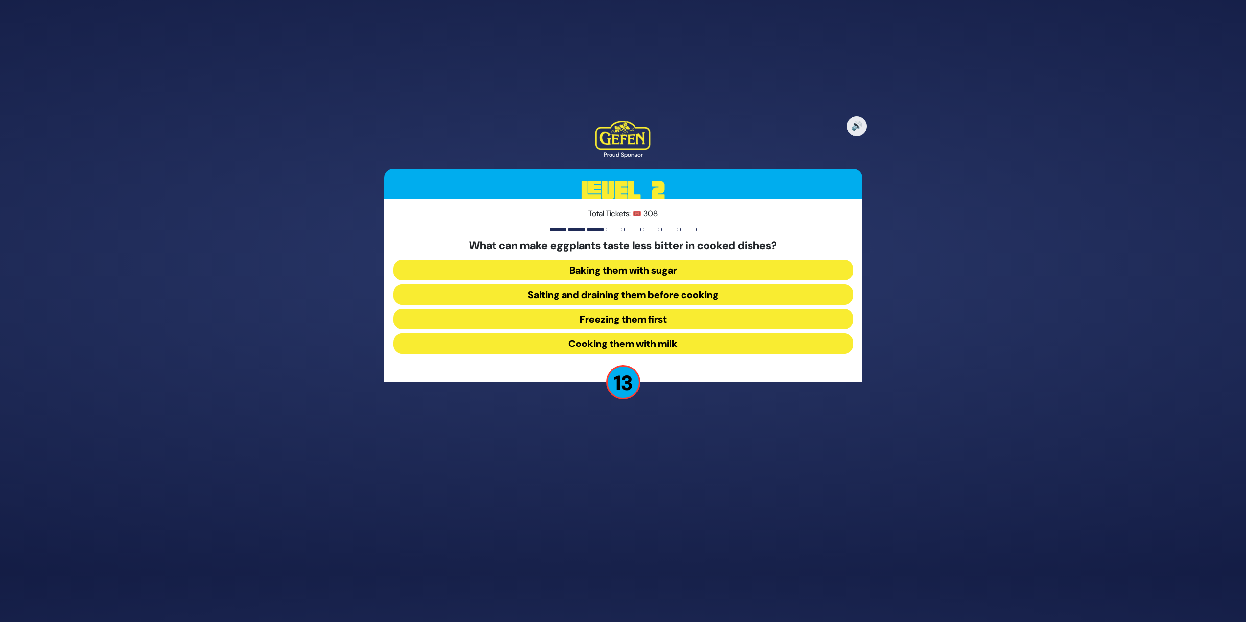
drag, startPoint x: 433, startPoint y: 464, endPoint x: 722, endPoint y: 295, distance: 335.0
click at [619, 269] on button "Salting and draining them before cooking" at bounding box center [623, 294] width 460 height 21
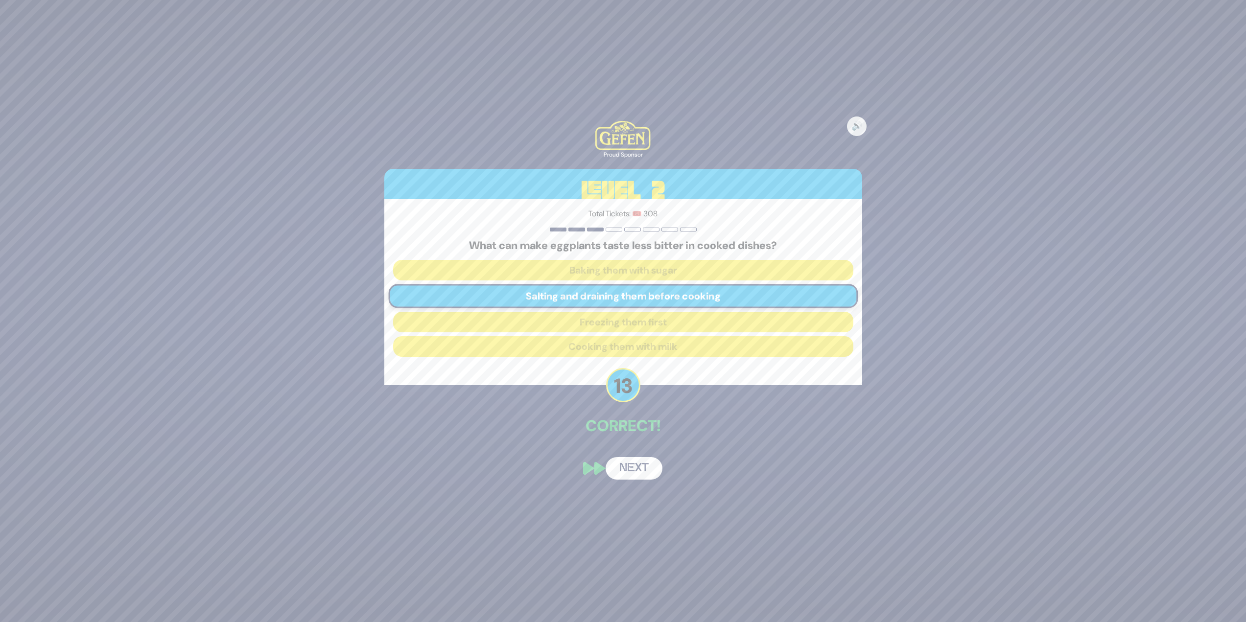
click at [619, 269] on button "Next" at bounding box center [634, 468] width 57 height 23
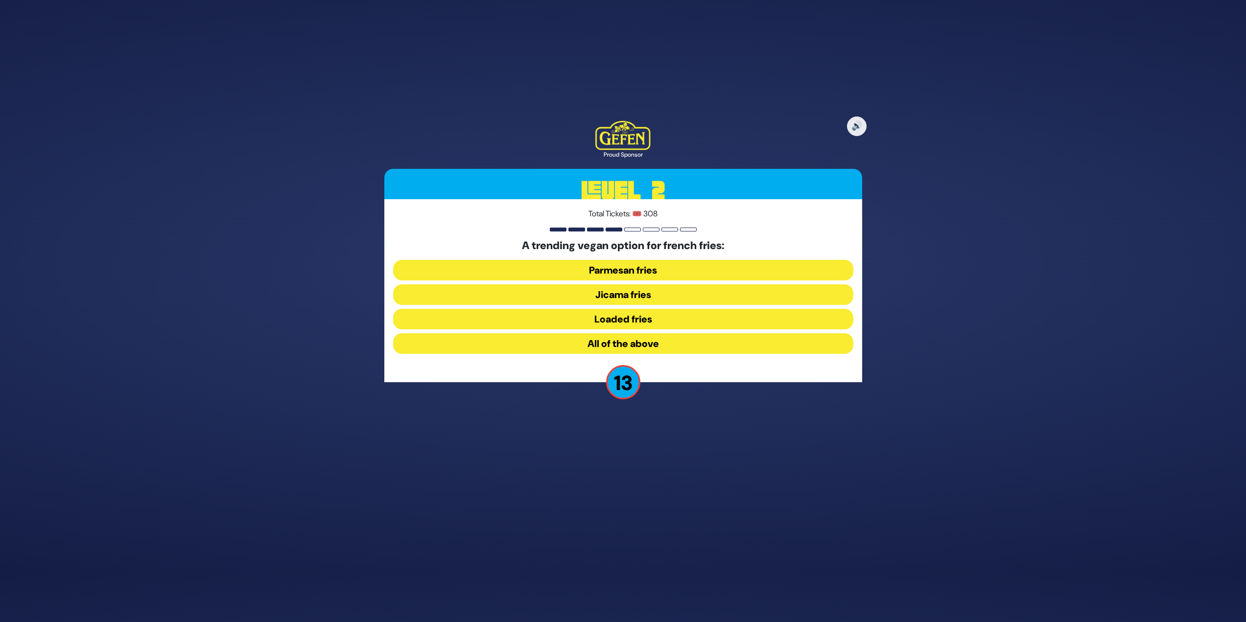
click at [619, 269] on button "Jicama fries" at bounding box center [623, 294] width 460 height 21
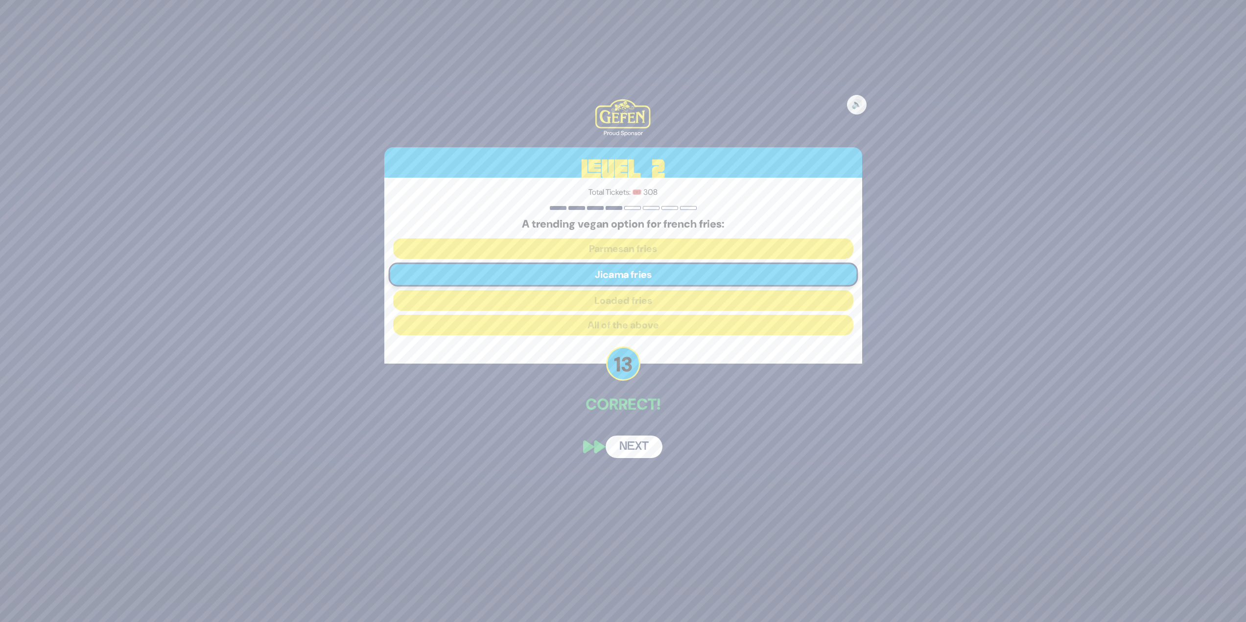
scroll to position [11, 0]
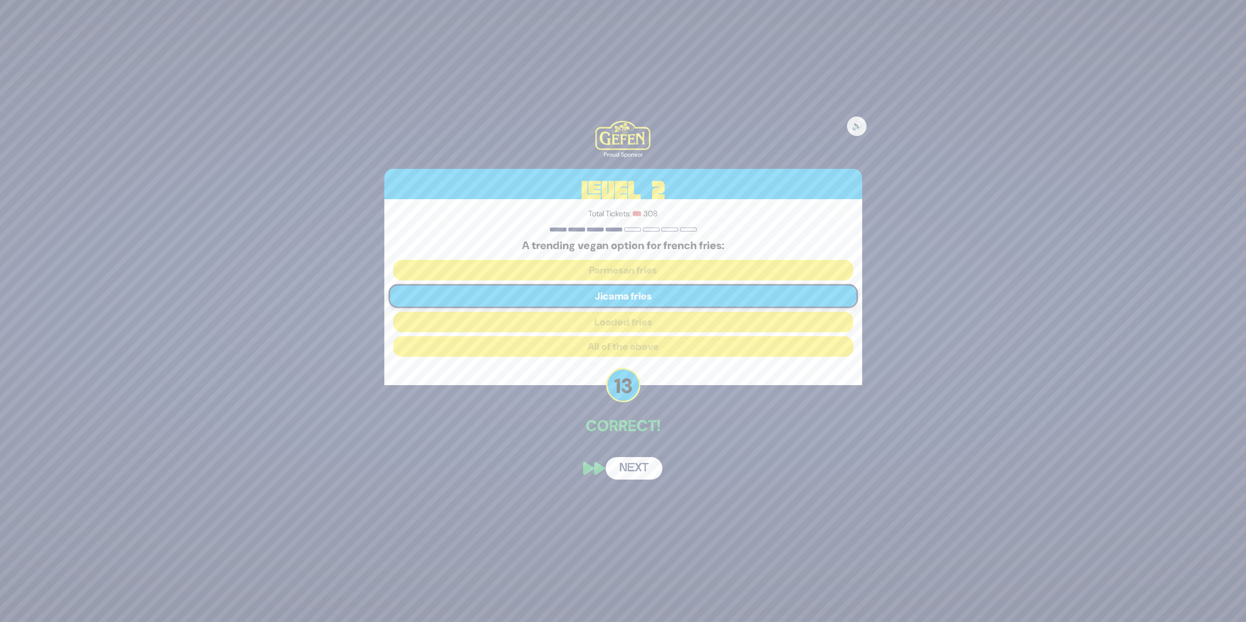
click at [619, 269] on div "🔊 Proud Sponsor Level 2 Total Tickets: 🎟️ 308 A trending vegan option for frenc…" at bounding box center [623, 300] width 501 height 382
click at [619, 269] on button "Next" at bounding box center [634, 468] width 57 height 23
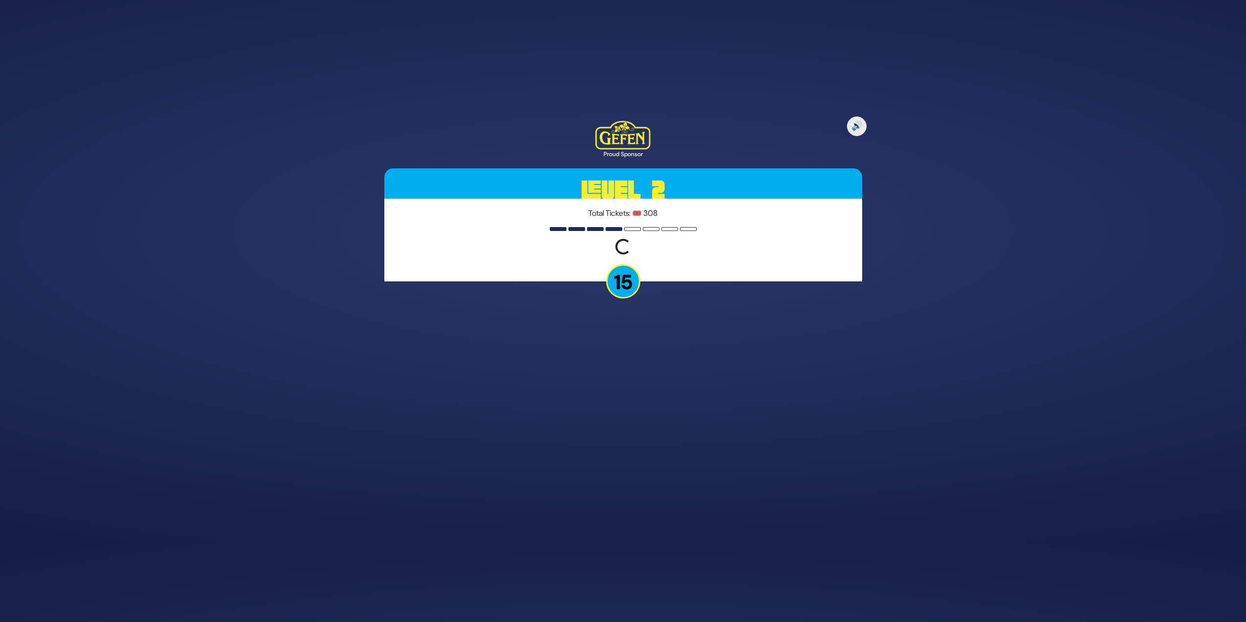
scroll to position [49, 0]
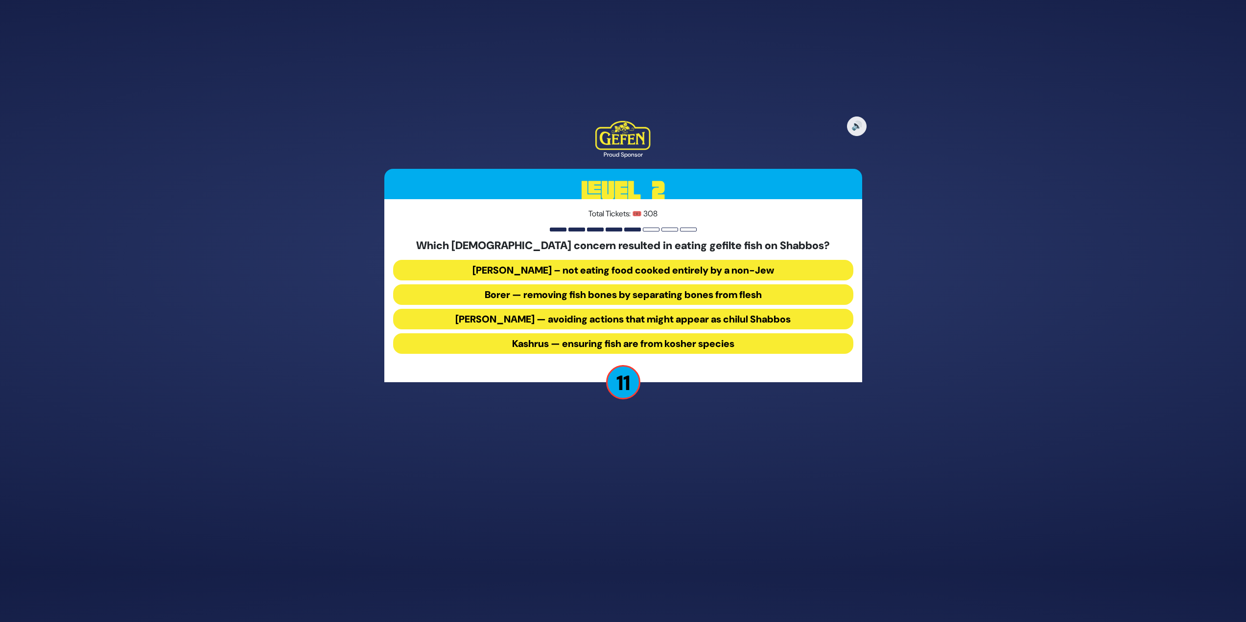
click at [619, 269] on button "Borer — removing fish bones by separating bones from flesh" at bounding box center [623, 294] width 460 height 21
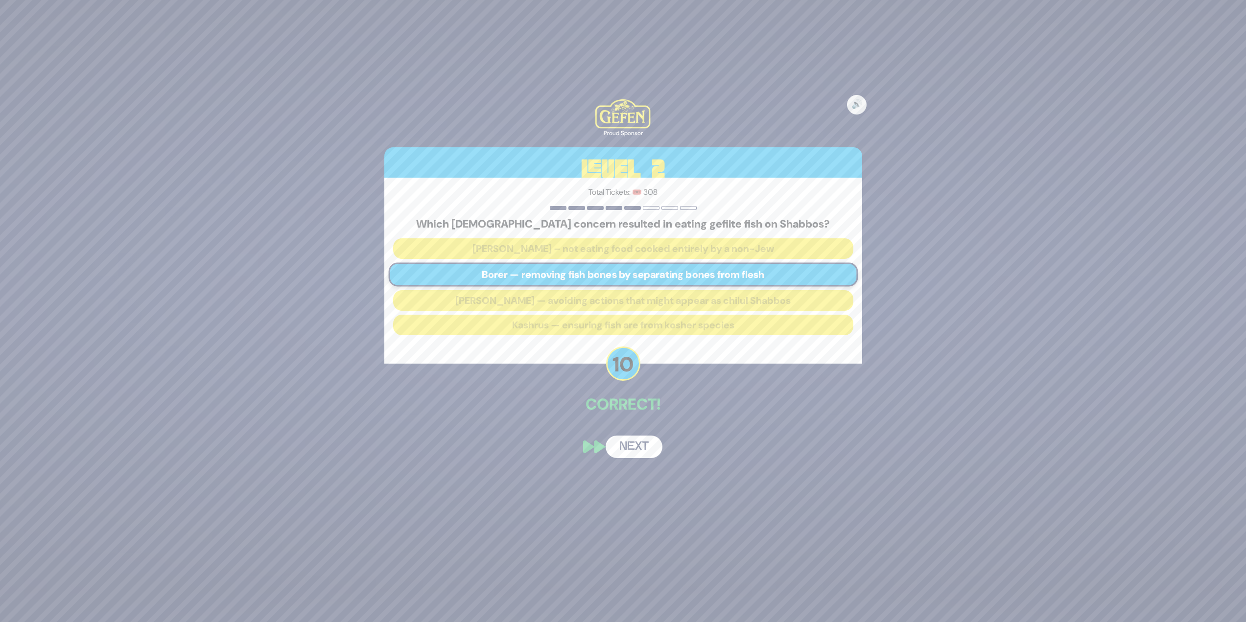
scroll to position [11, 0]
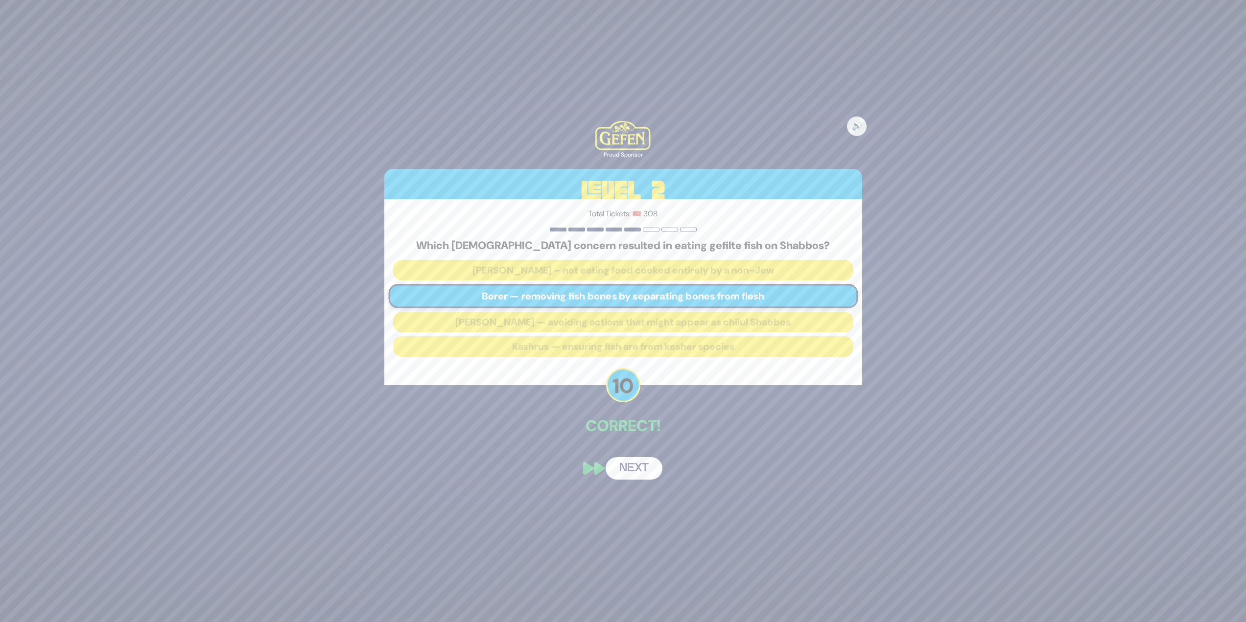
click at [619, 269] on div "🔊 Proud Sponsor Level 2 Total Tickets: 🎟️ 308 Which halachic concern resulted i…" at bounding box center [623, 300] width 501 height 382
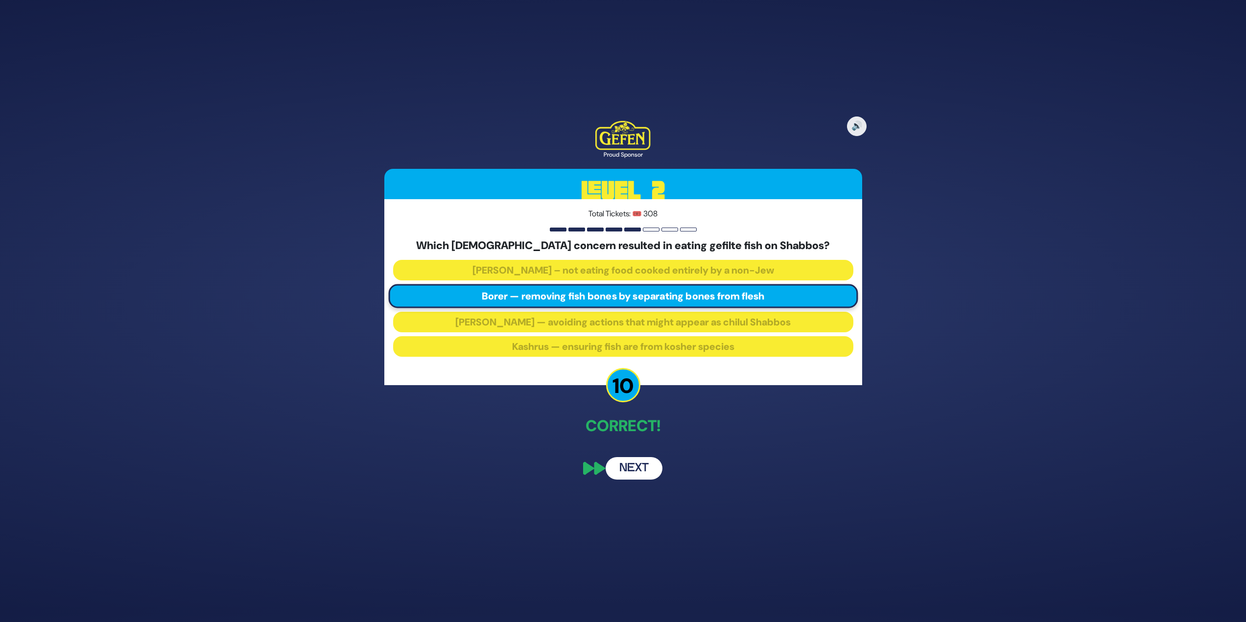
click at [619, 269] on button "Next" at bounding box center [634, 468] width 57 height 23
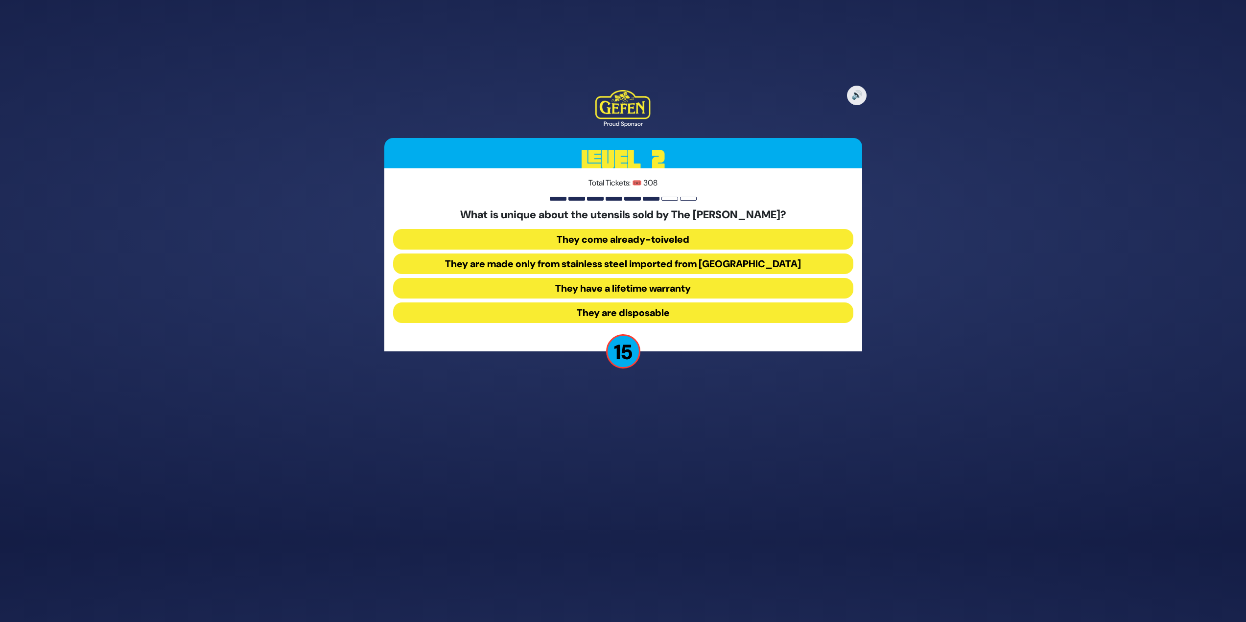
scroll to position [49, 0]
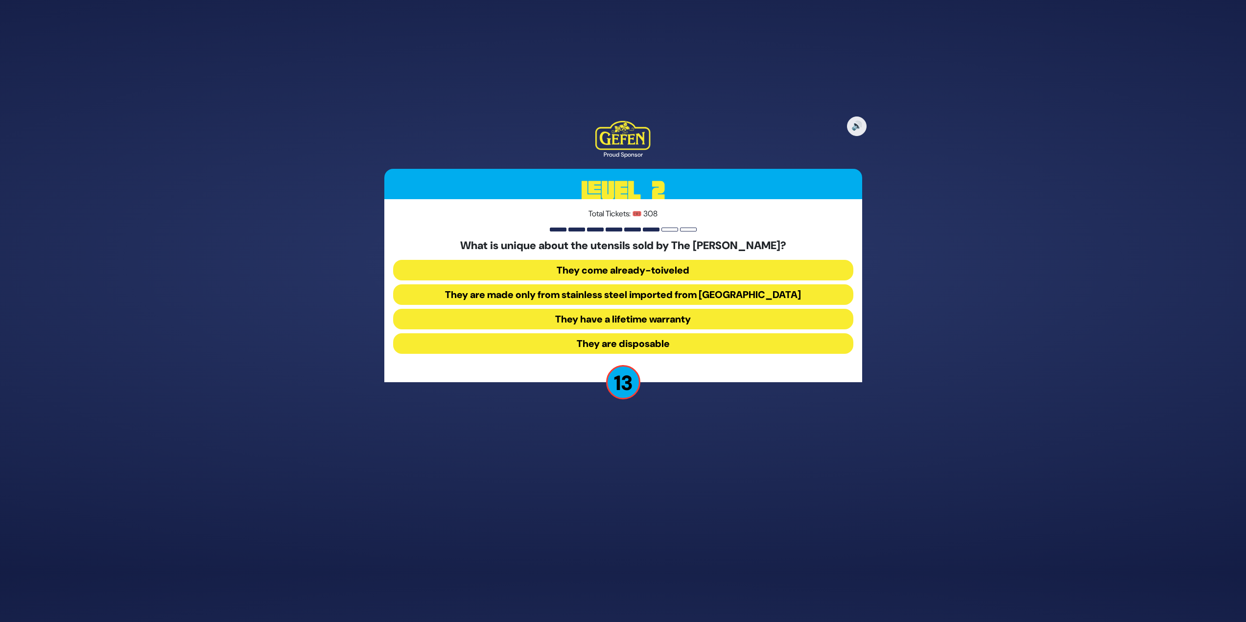
click at [619, 266] on button "They come already-toiveled" at bounding box center [623, 270] width 460 height 21
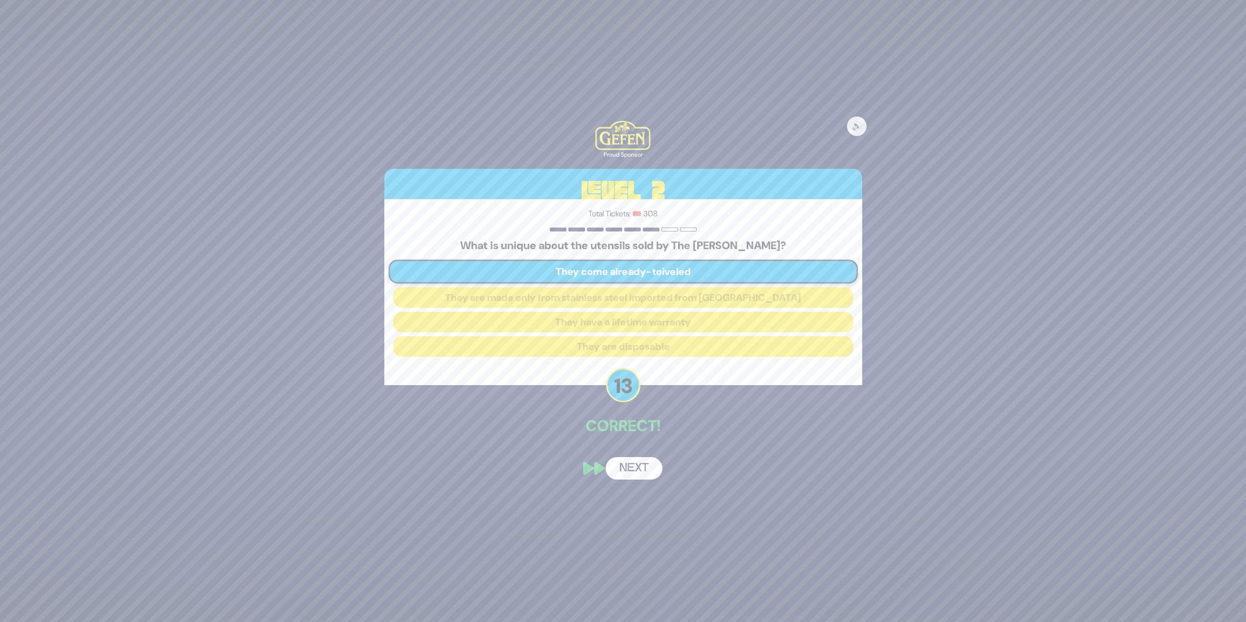
click at [619, 269] on button "Next" at bounding box center [634, 468] width 57 height 23
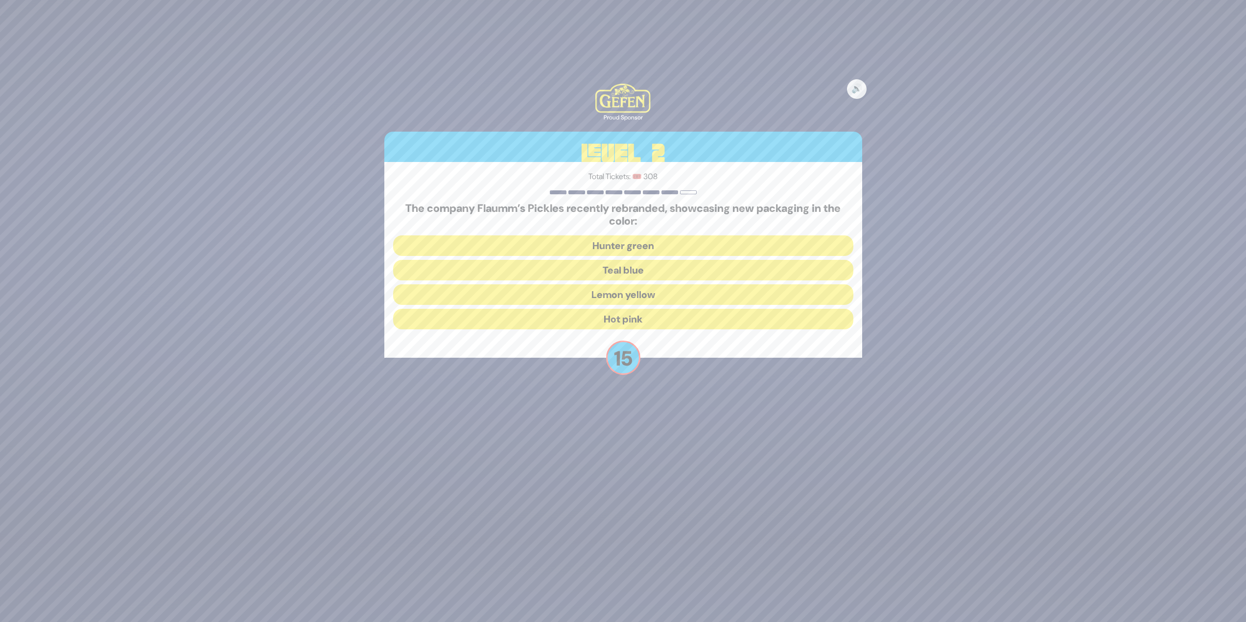
scroll to position [43, 0]
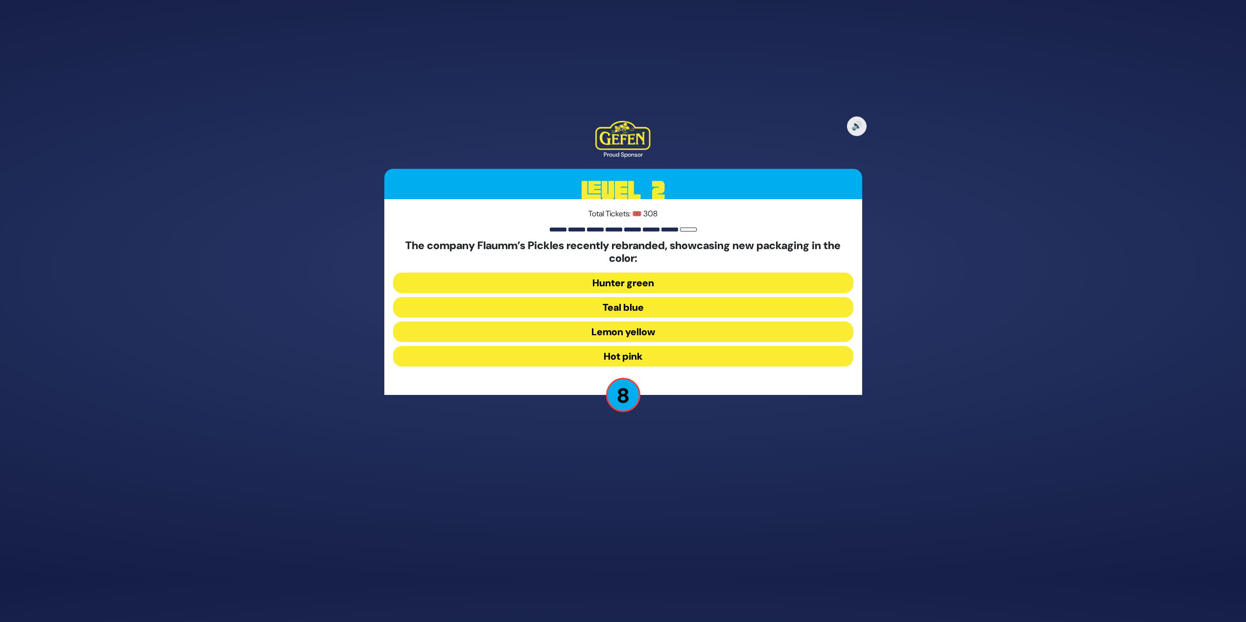
click at [619, 269] on button "Teal blue" at bounding box center [623, 307] width 460 height 21
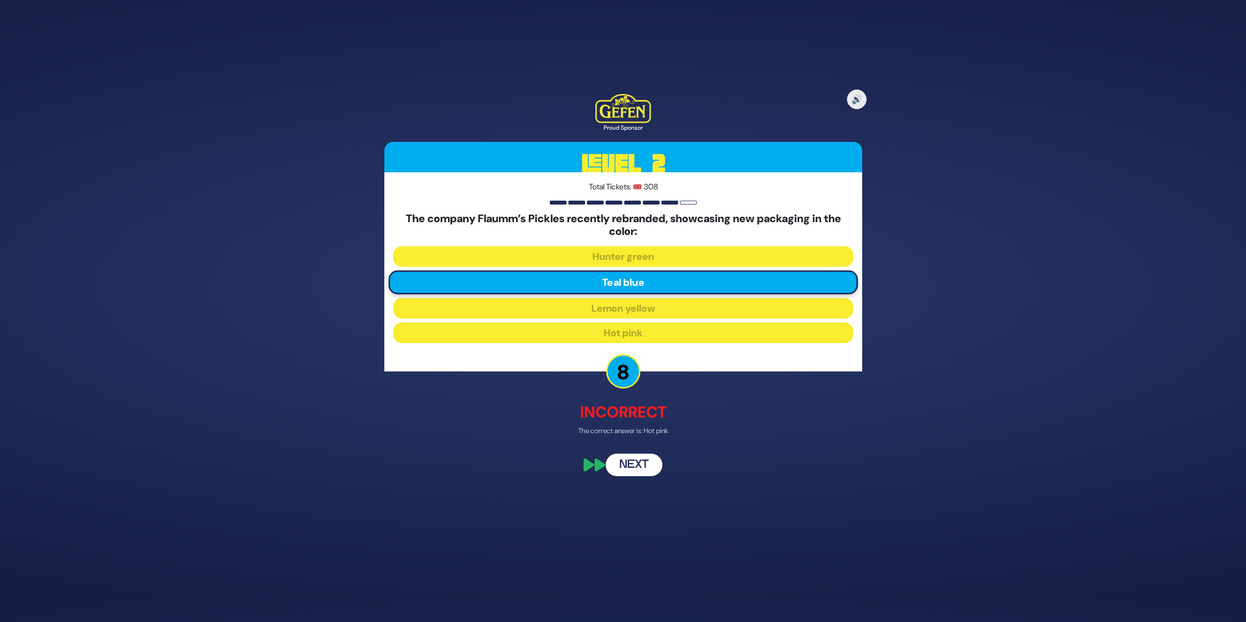
scroll to position [0, 0]
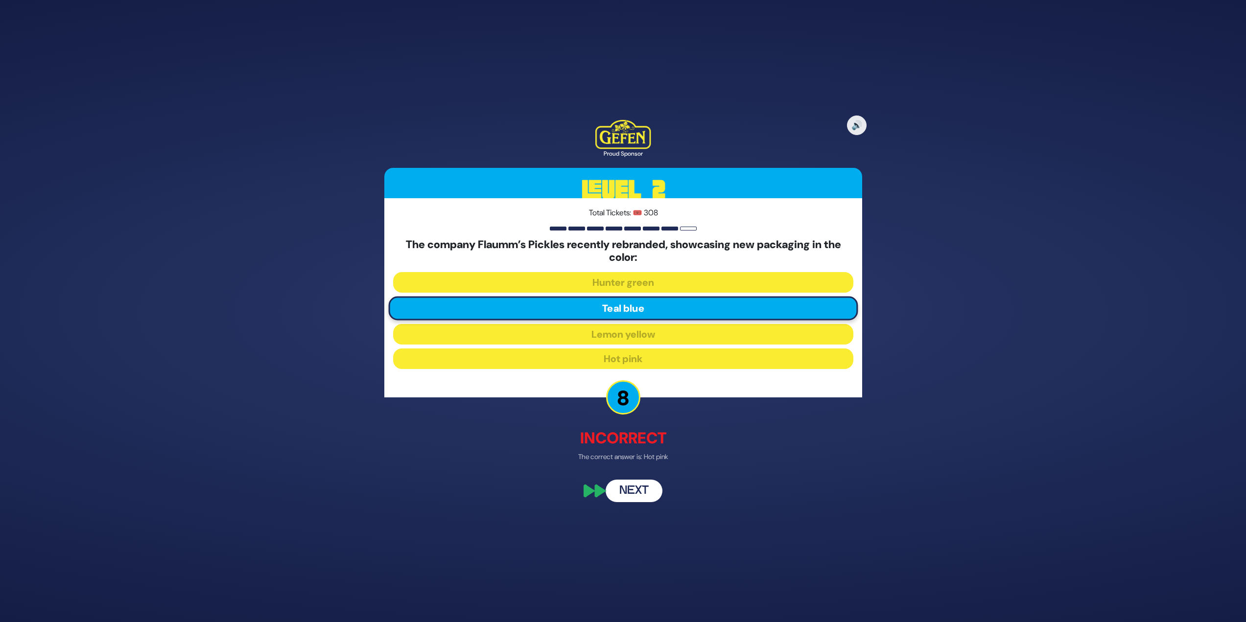
click at [619, 269] on button "Next" at bounding box center [634, 491] width 57 height 23
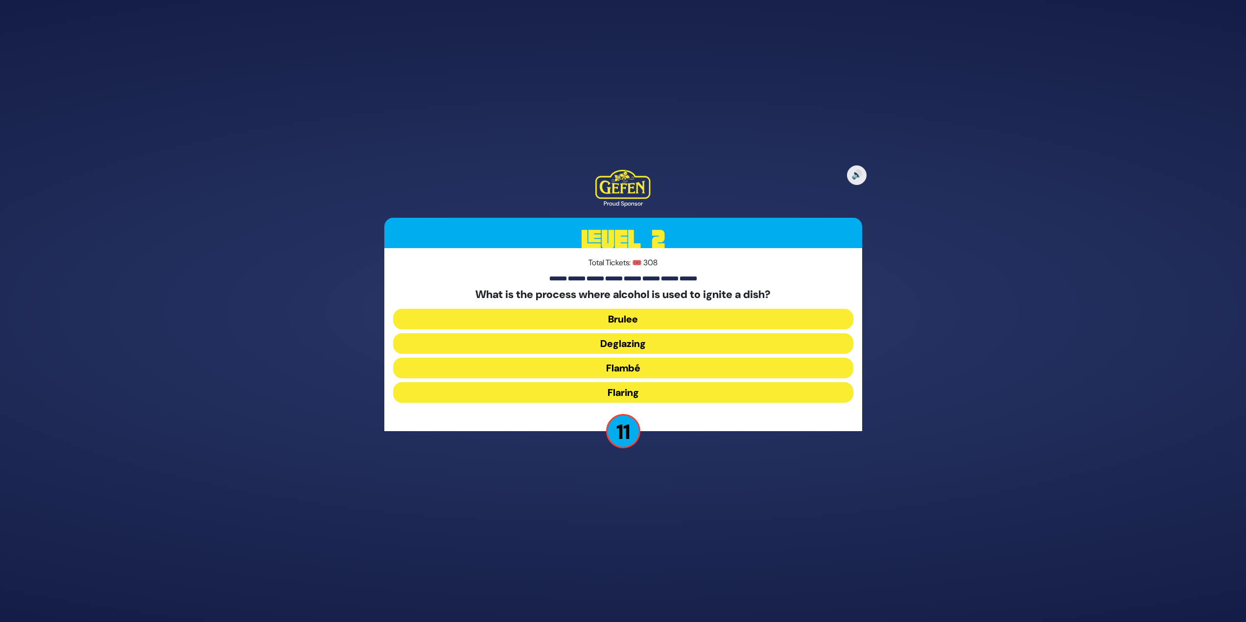
click at [569, 269] on button "Flambé" at bounding box center [623, 368] width 460 height 21
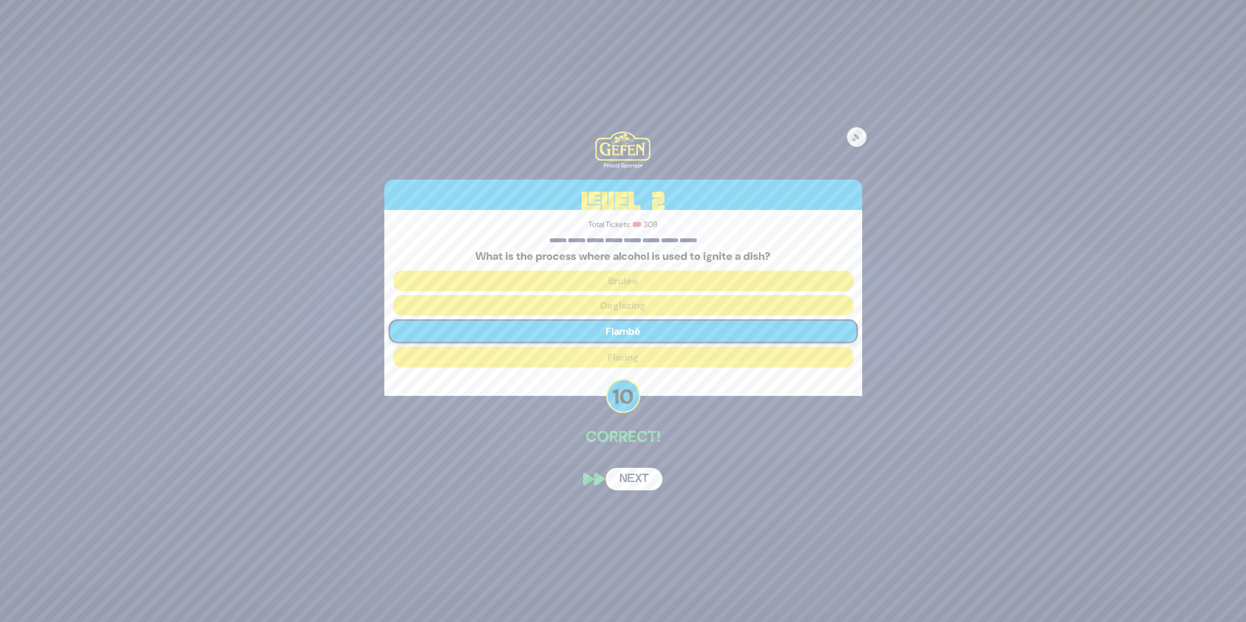
click at [619, 269] on button "Next" at bounding box center [634, 479] width 57 height 23
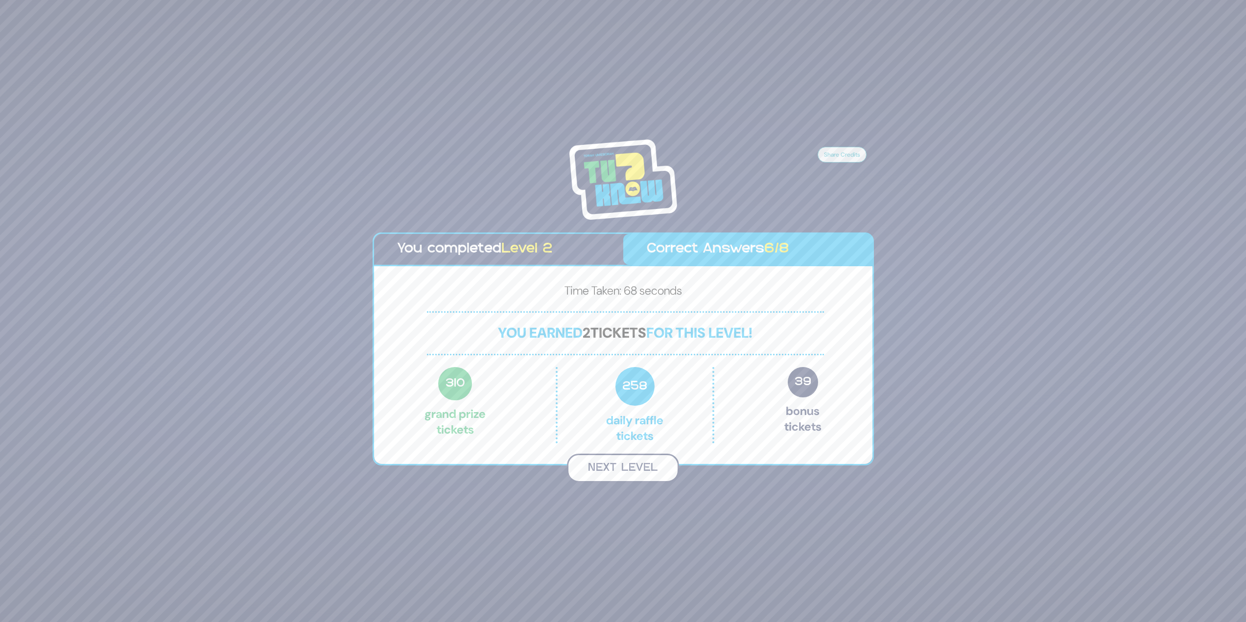
click at [619, 269] on button "Next Level" at bounding box center [623, 468] width 112 height 29
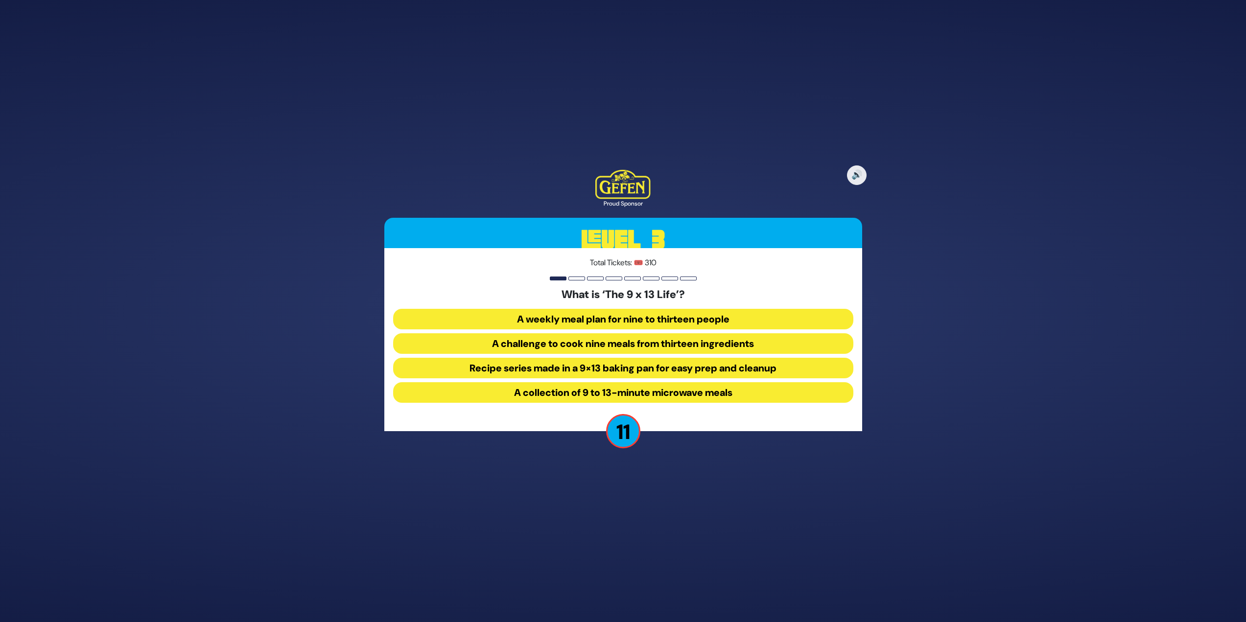
click at [619, 269] on button "Recipe series made in a 9×13 baking pan for easy prep and cleanup" at bounding box center [623, 368] width 460 height 21
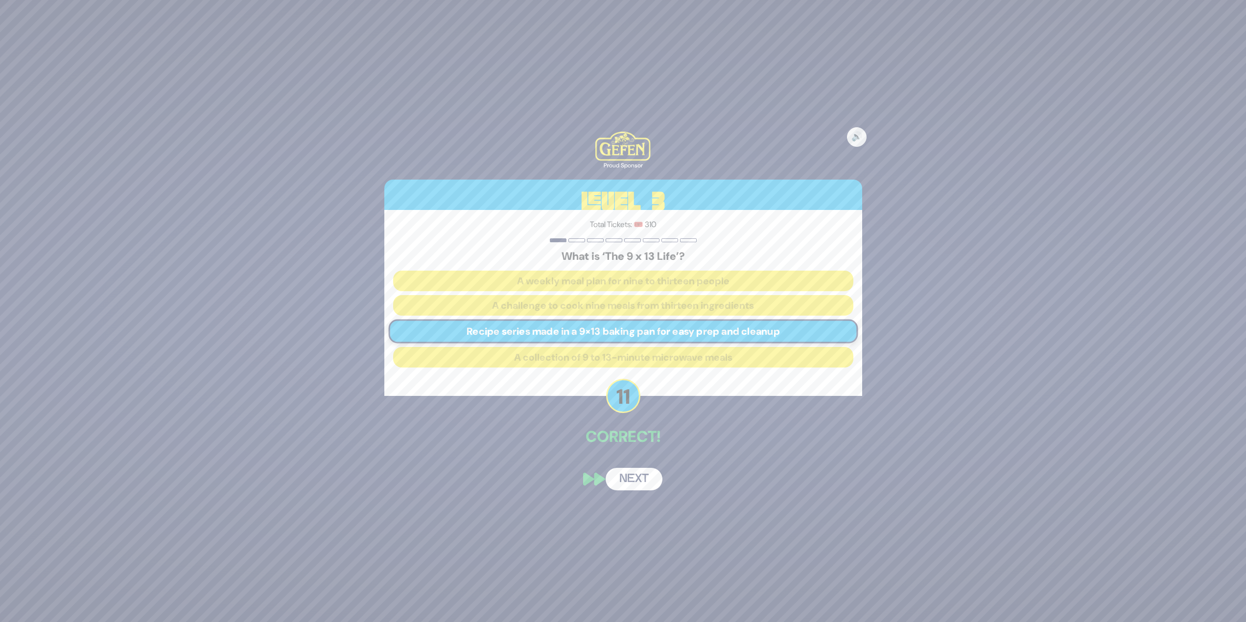
click at [619, 269] on button "Next" at bounding box center [634, 479] width 57 height 23
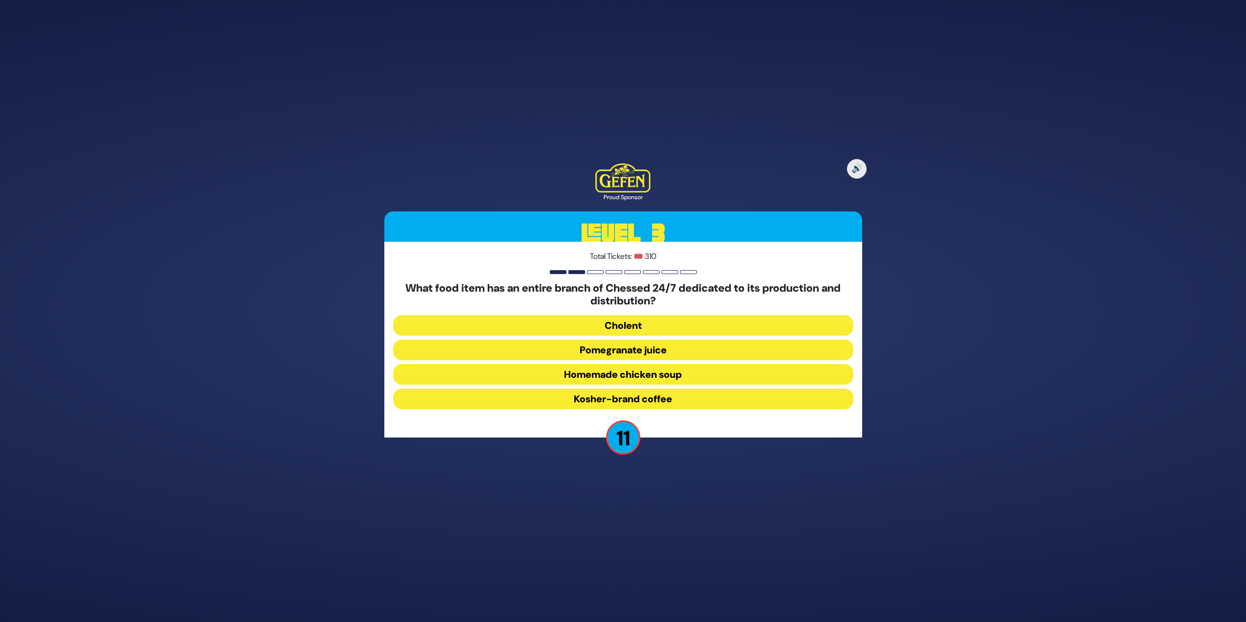
click at [585, 269] on button "Pomegranate juice" at bounding box center [623, 350] width 460 height 21
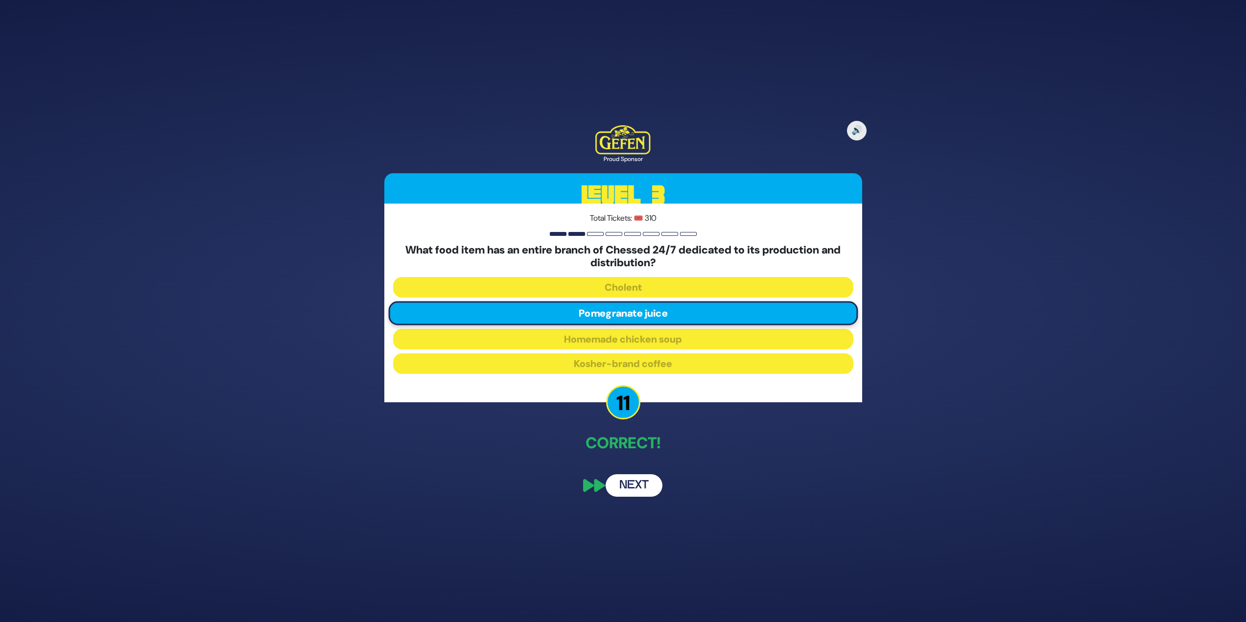
click at [619, 269] on button "Next" at bounding box center [634, 485] width 57 height 23
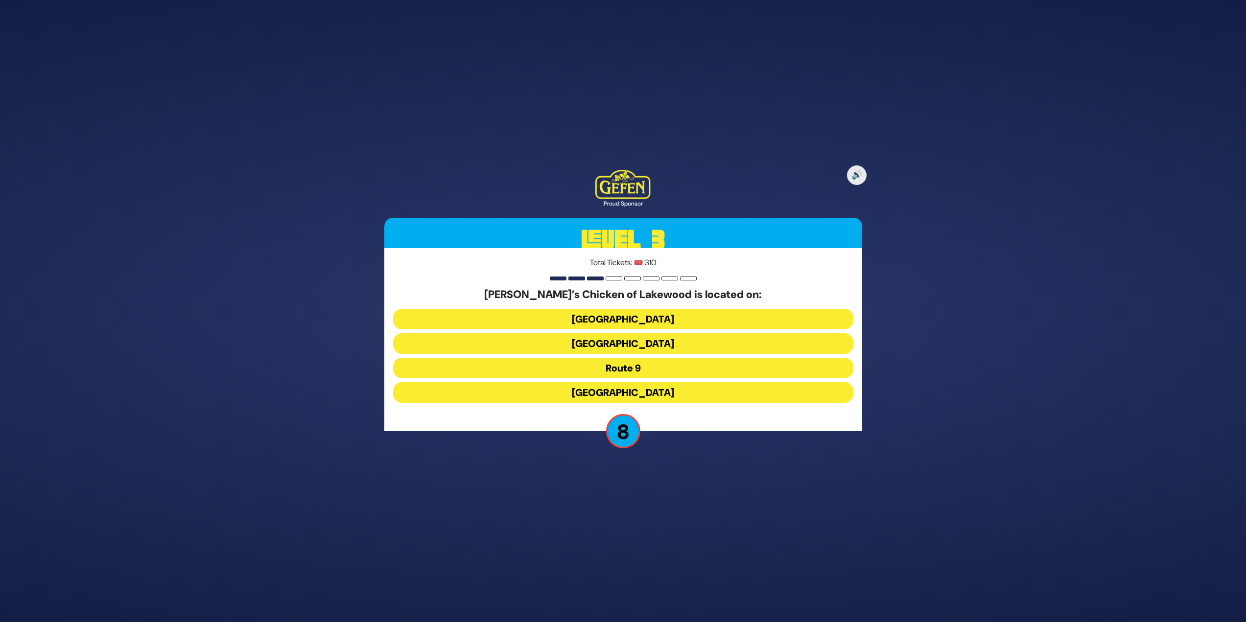
click at [615, 269] on button "[GEOGRAPHIC_DATA]" at bounding box center [623, 343] width 460 height 21
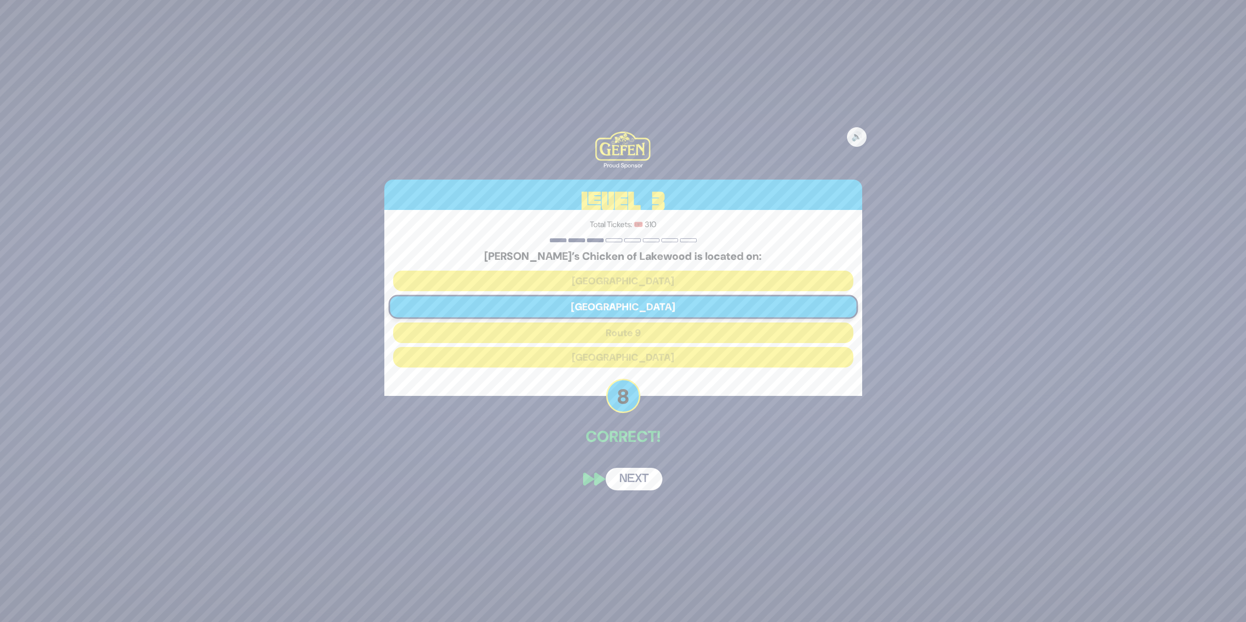
click at [619, 269] on button "Next" at bounding box center [634, 479] width 57 height 23
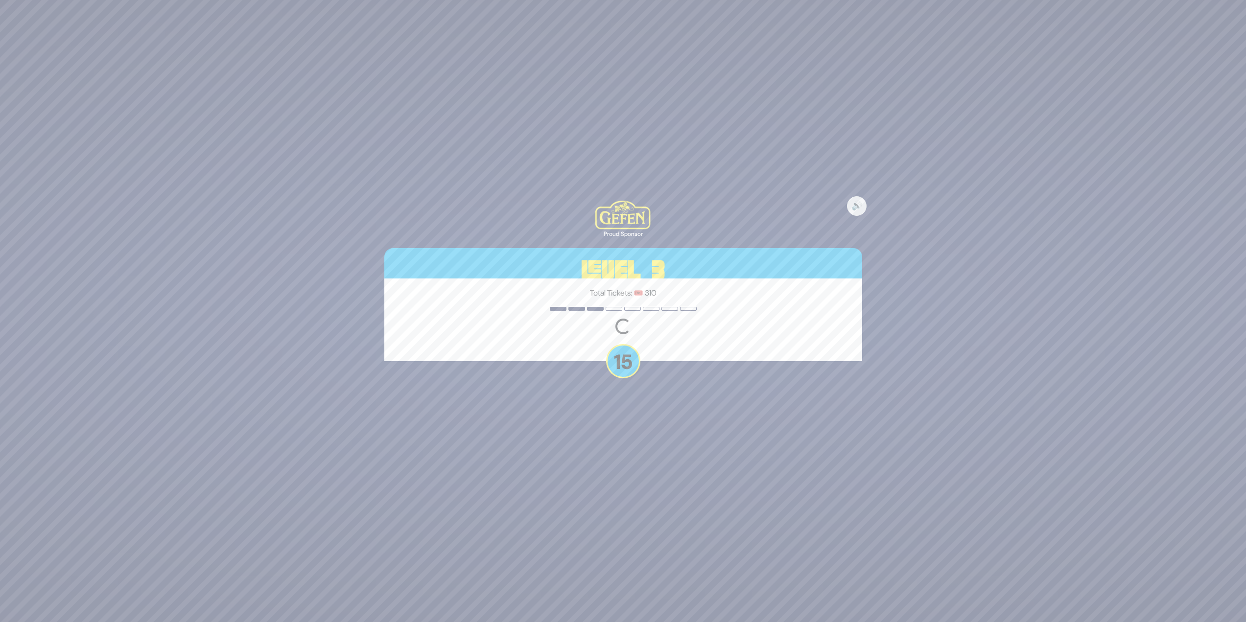
drag, startPoint x: 579, startPoint y: 478, endPoint x: 559, endPoint y: 482, distance: 20.1
click at [559, 269] on div "🔊 Proud Sponsor Level 3 Total Tickets: 🎟️ 310 Loading question... 15" at bounding box center [623, 311] width 1246 height 622
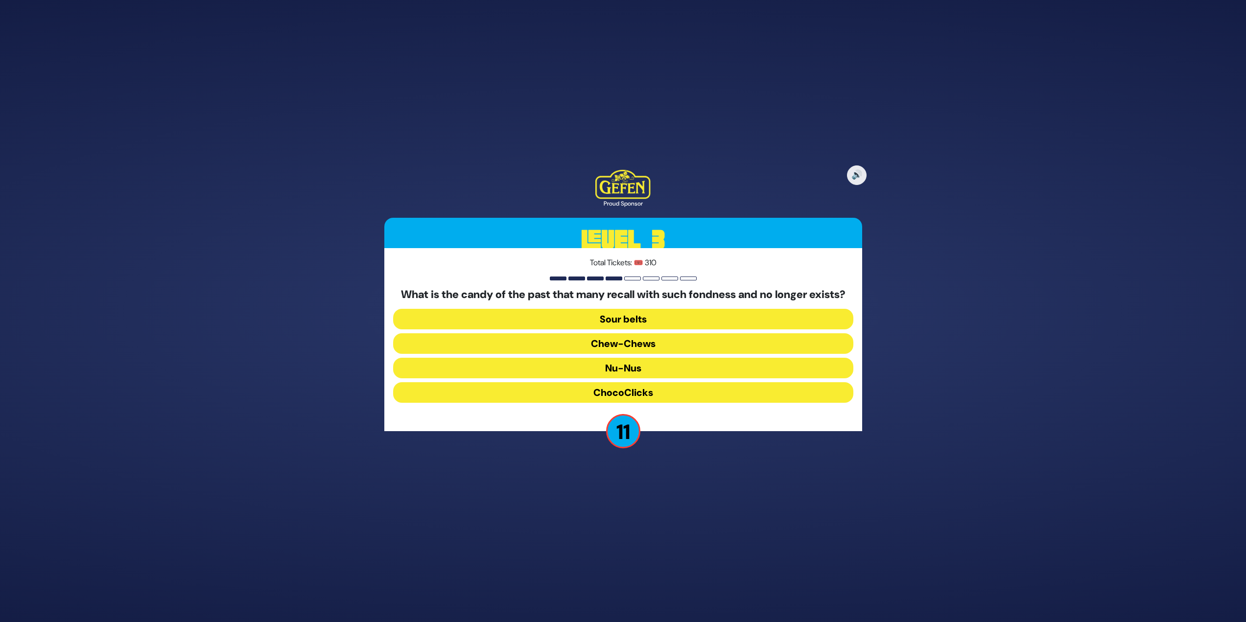
click at [619, 269] on button "Chew-Chews" at bounding box center [623, 343] width 460 height 21
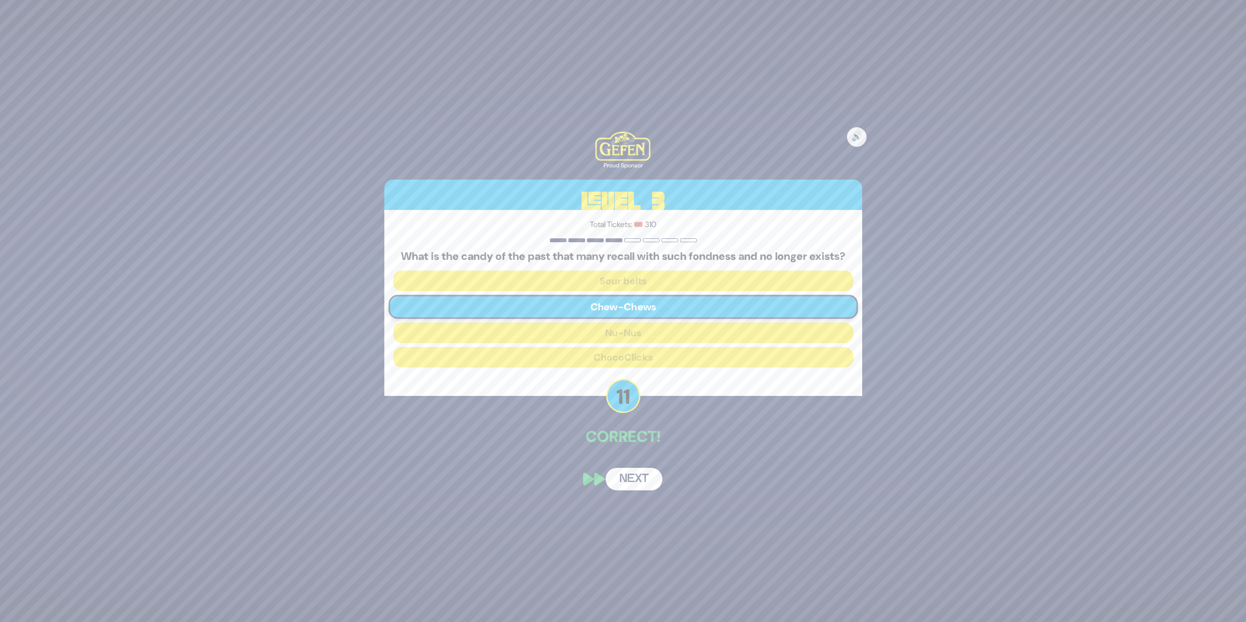
click at [619, 269] on button "Next" at bounding box center [634, 479] width 57 height 23
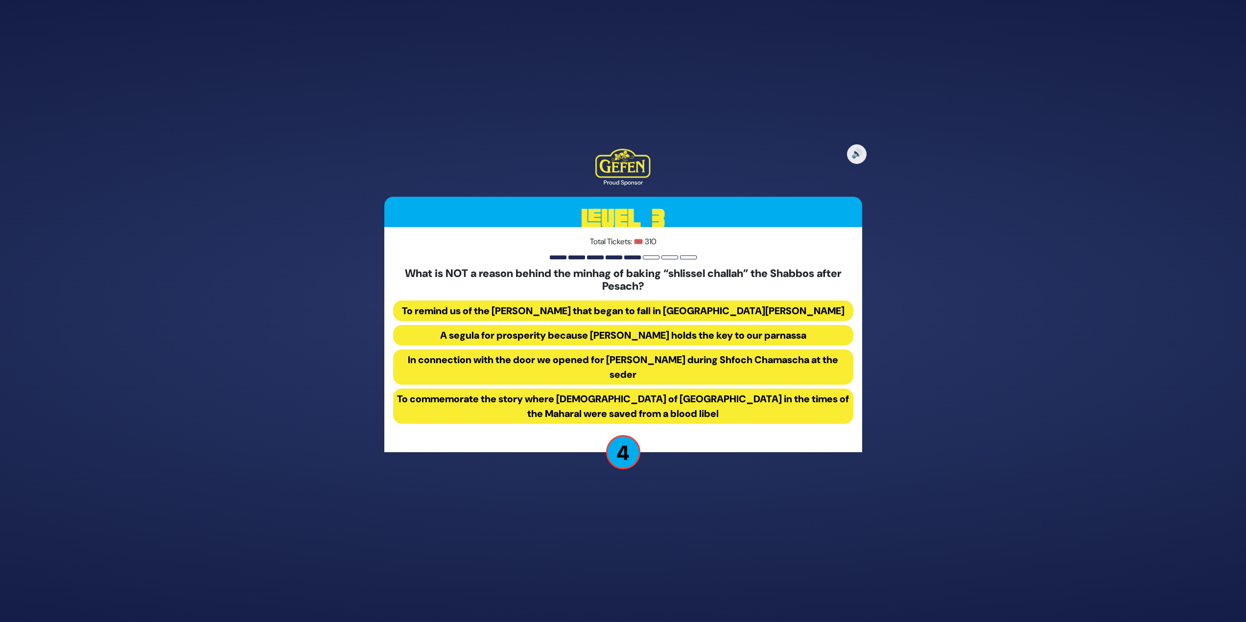
click at [526, 269] on button "To commemorate the story where [DEMOGRAPHIC_DATA] of [GEOGRAPHIC_DATA] in the t…" at bounding box center [623, 406] width 460 height 35
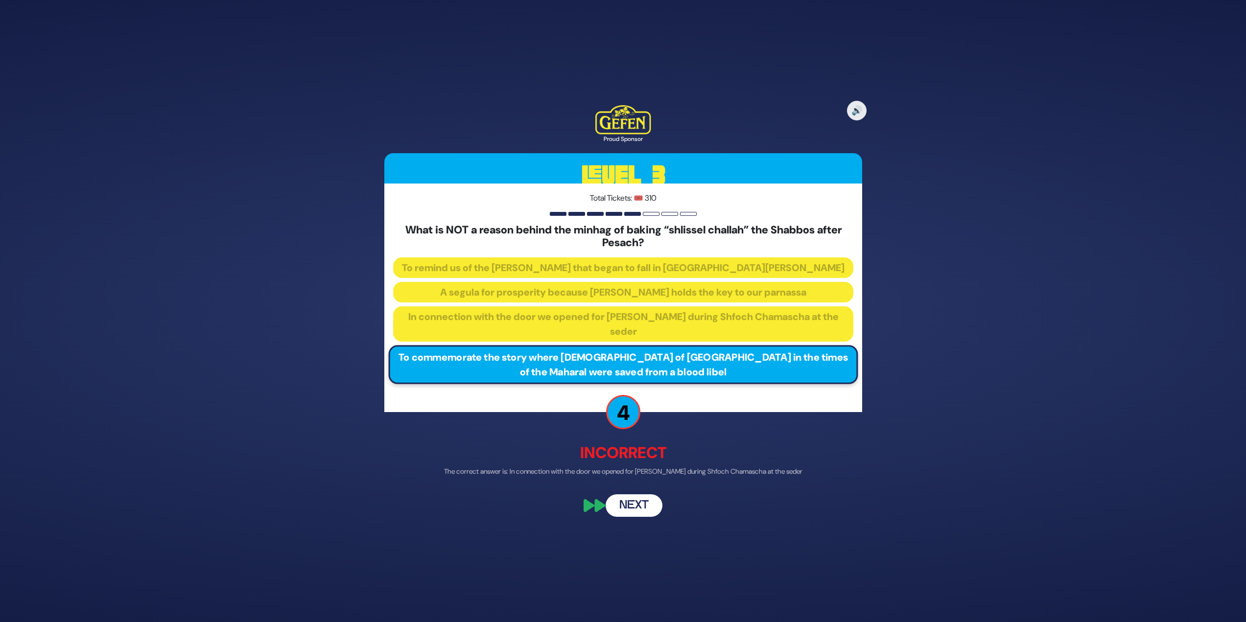
click at [619, 269] on button "Next" at bounding box center [634, 505] width 57 height 23
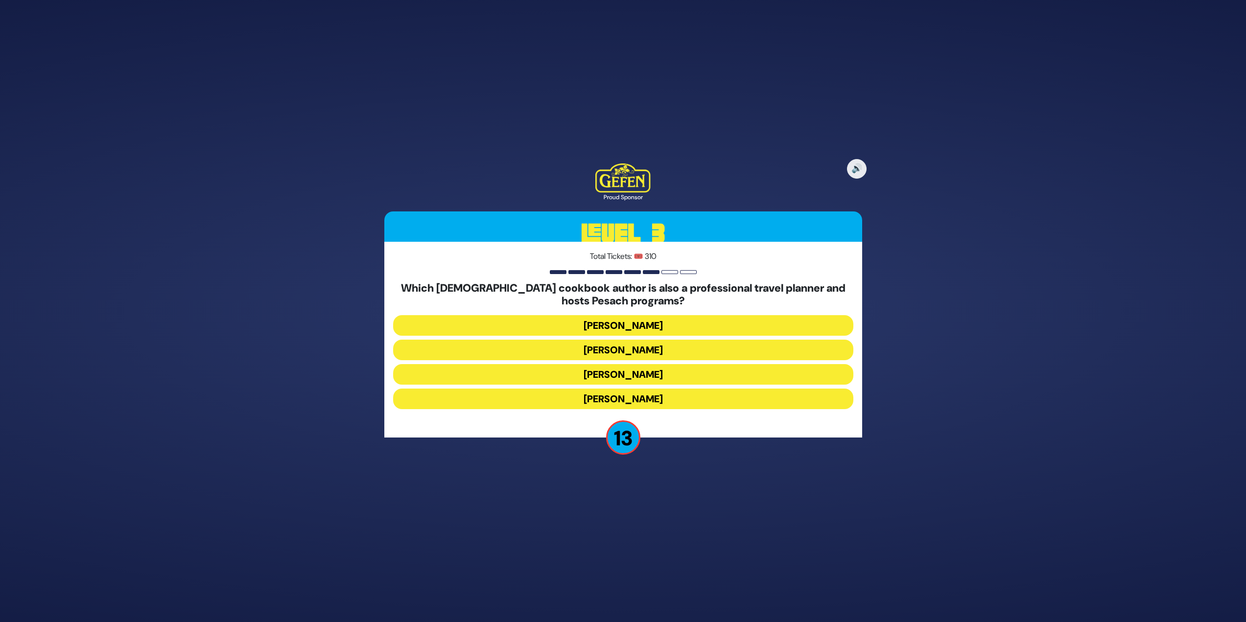
click at [567, 269] on button "[PERSON_NAME]" at bounding box center [623, 350] width 460 height 21
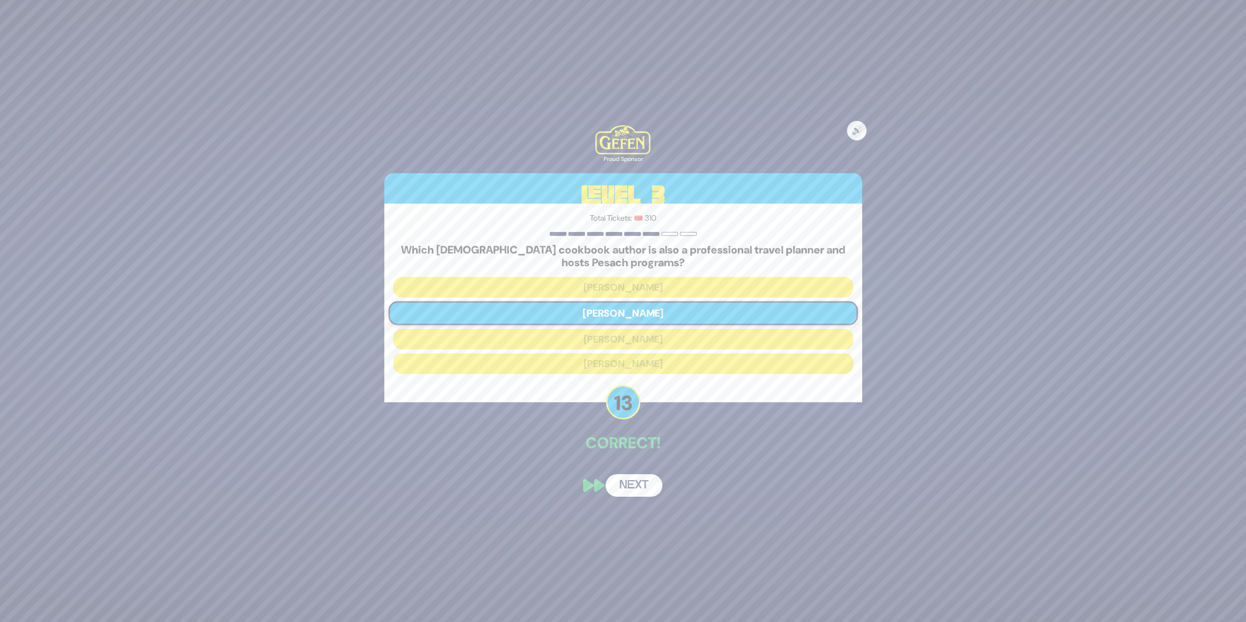
click at [619, 269] on button "Next" at bounding box center [634, 485] width 57 height 23
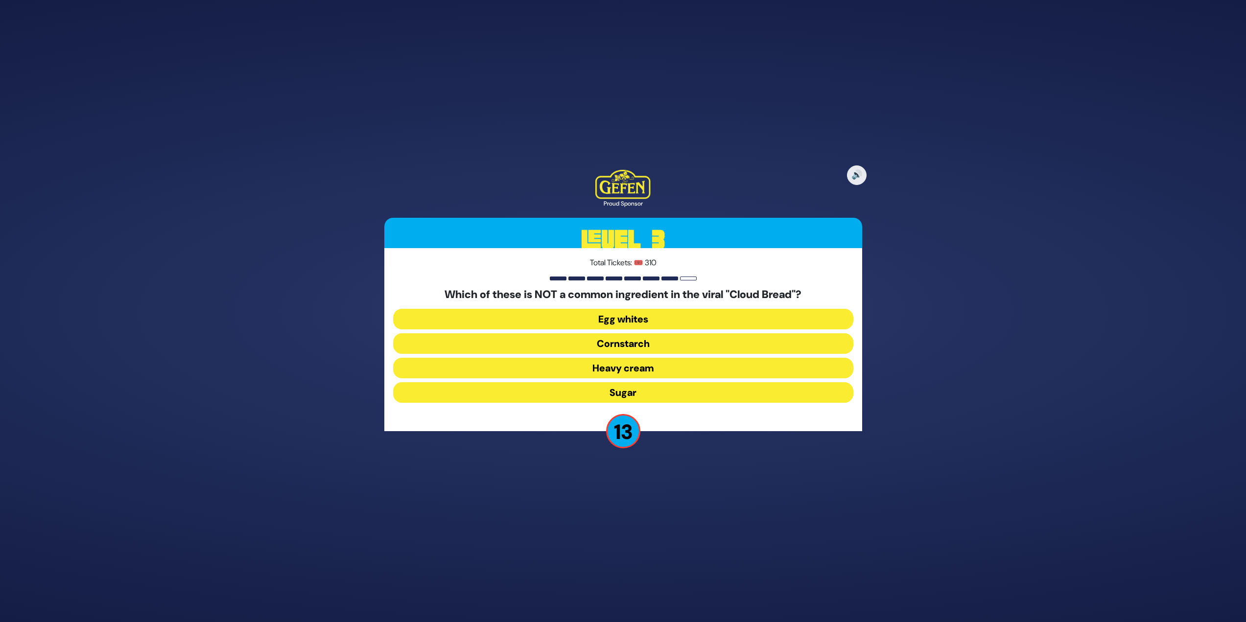
click at [619, 269] on button "Heavy cream" at bounding box center [623, 368] width 460 height 21
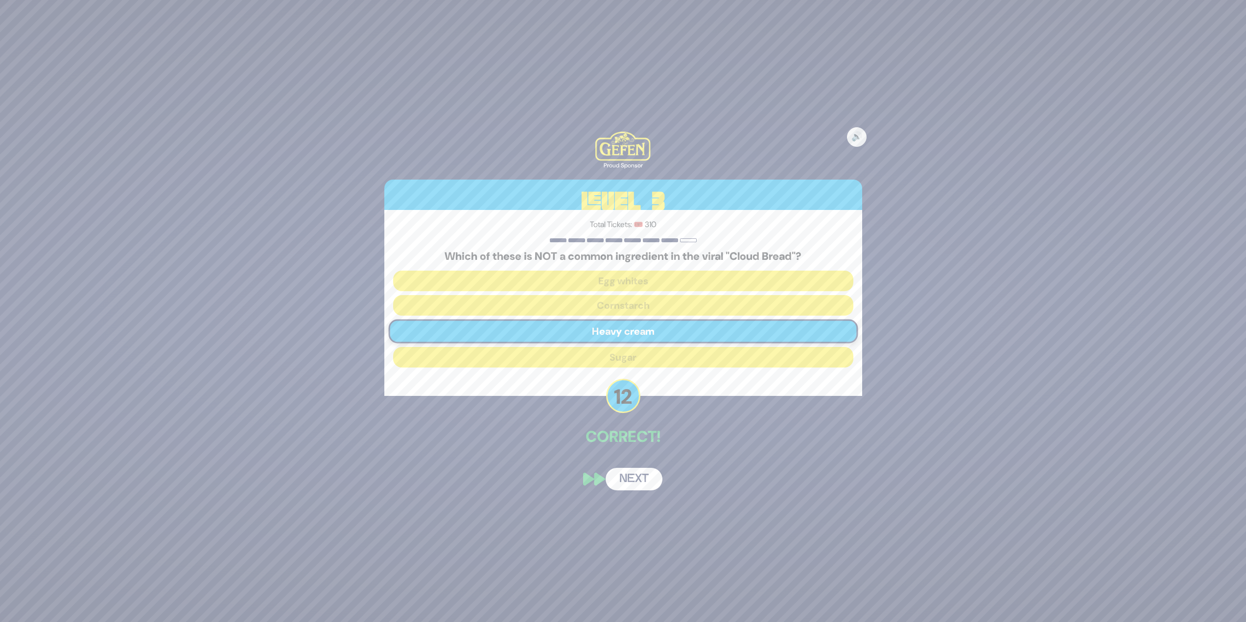
click at [619, 269] on button "Next" at bounding box center [634, 479] width 57 height 23
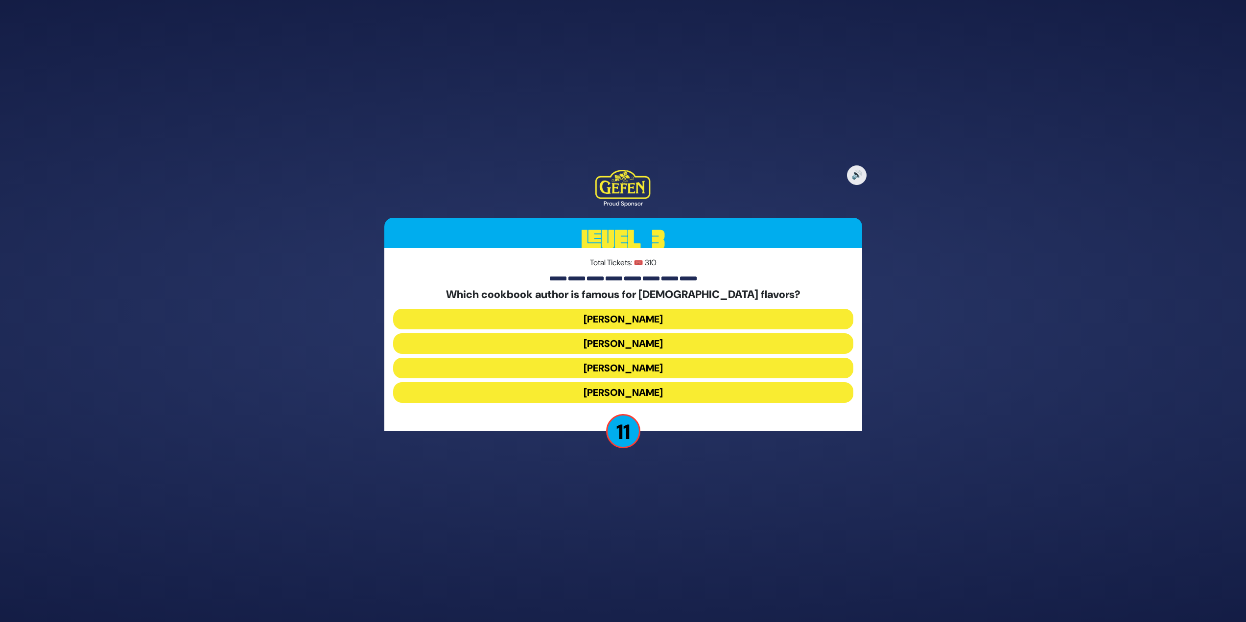
click at [619, 269] on button "[PERSON_NAME]" at bounding box center [623, 392] width 460 height 21
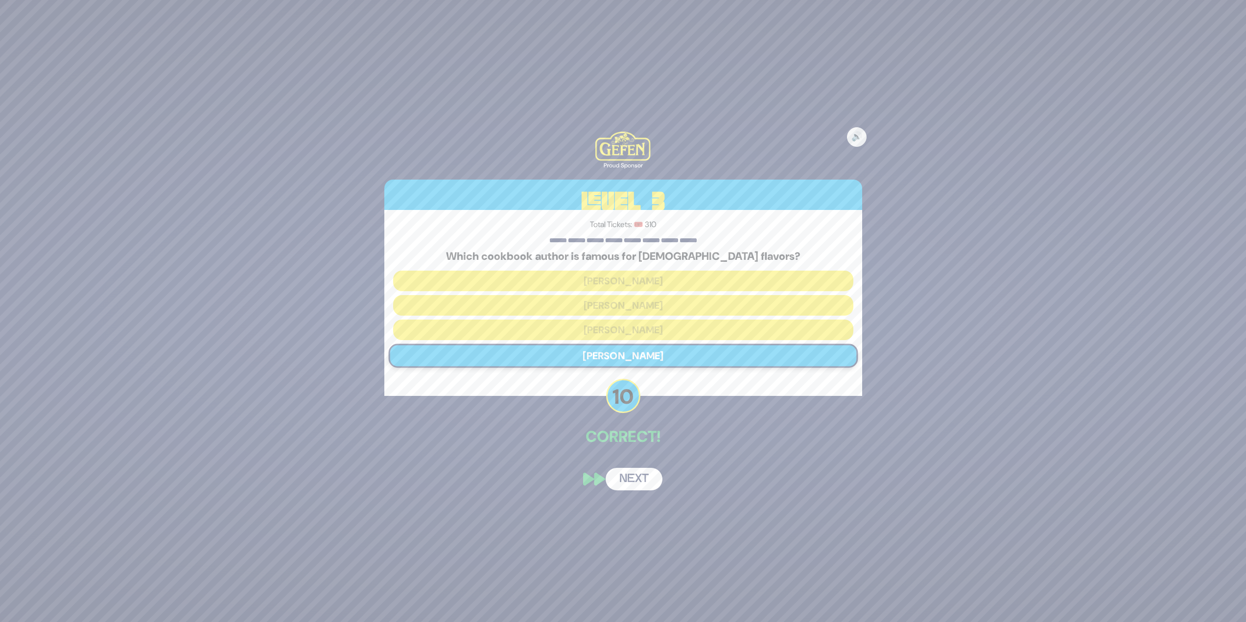
click at [619, 269] on button "Next" at bounding box center [634, 479] width 57 height 23
